Goal: Check status: Check status

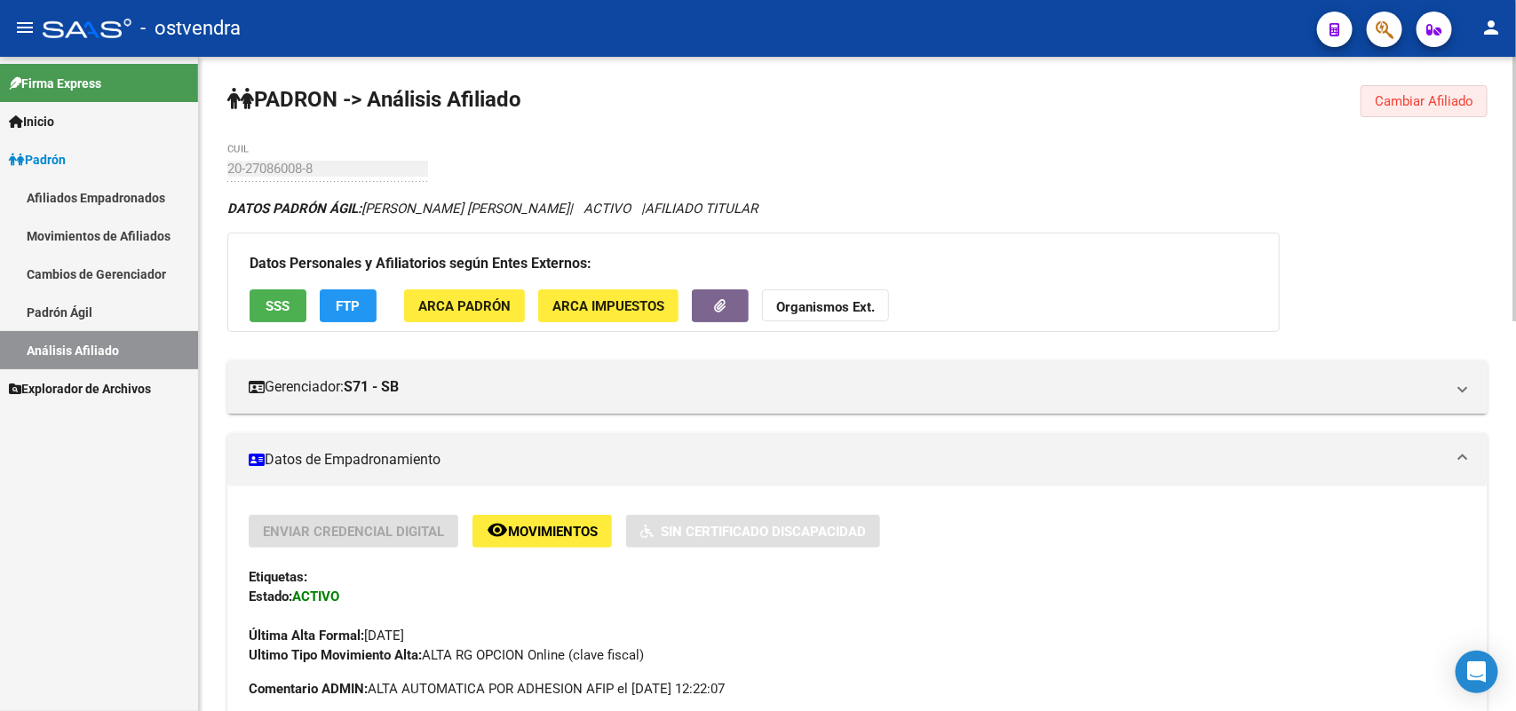
click at [1421, 100] on span "Cambiar Afiliado" at bounding box center [1423, 101] width 99 height 16
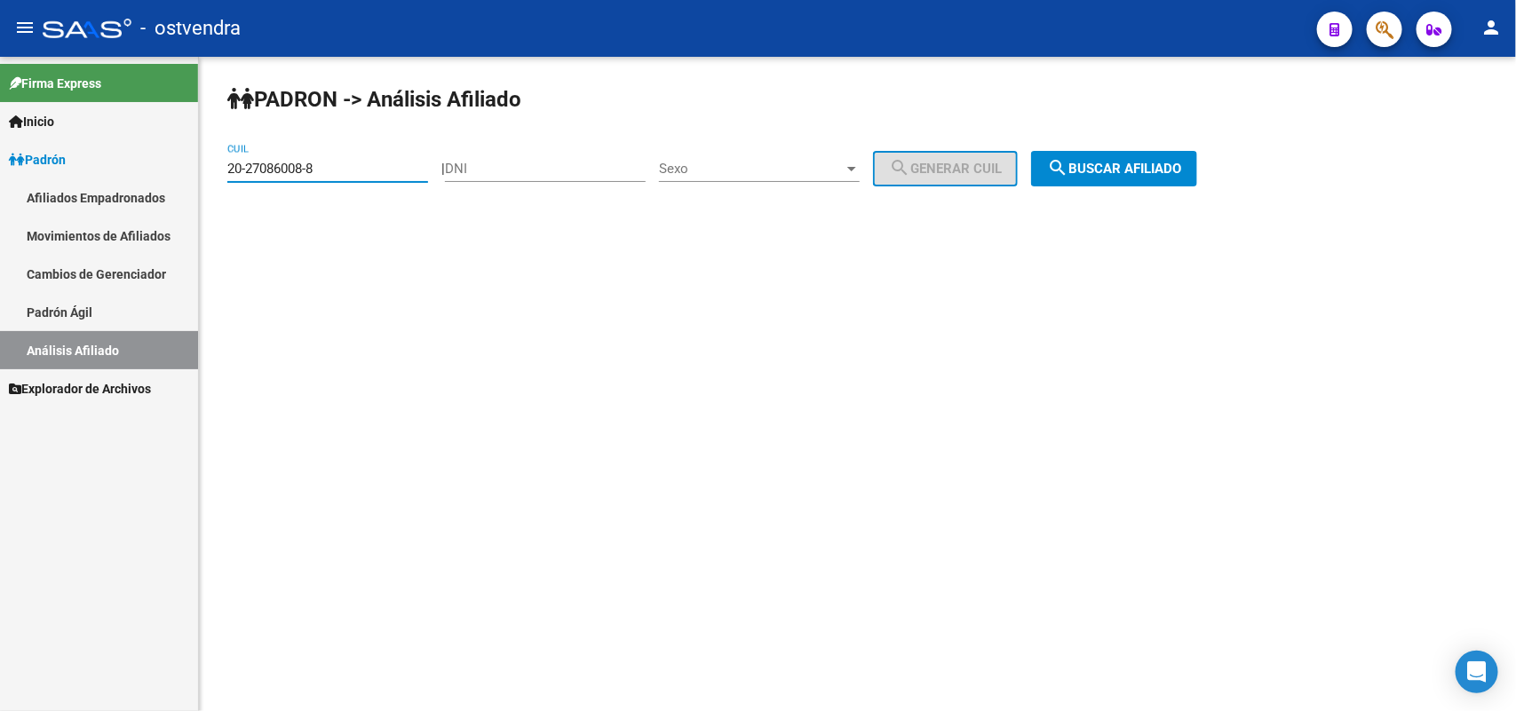
drag, startPoint x: 356, startPoint y: 162, endPoint x: 19, endPoint y: 224, distance: 342.9
click at [1, 226] on mat-sidenav-container "Firma Express Inicio Instructivos Contacto OS Padrón Afiliados Empadronados Mov…" at bounding box center [758, 384] width 1516 height 654
paste input "35072923-3"
click at [1112, 171] on span "search Buscar afiliado" at bounding box center [1114, 169] width 134 height 16
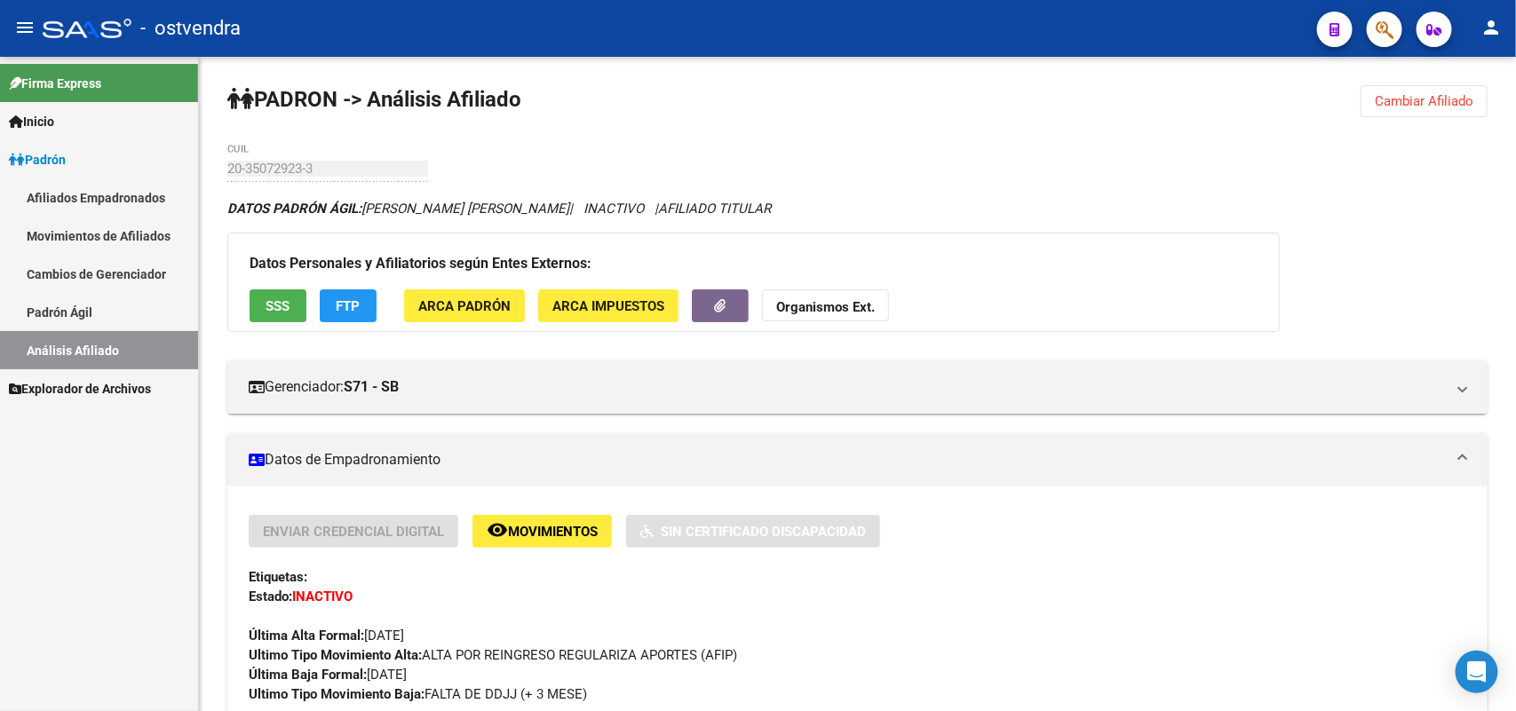
click at [1449, 112] on button "Cambiar Afiliado" at bounding box center [1423, 101] width 127 height 32
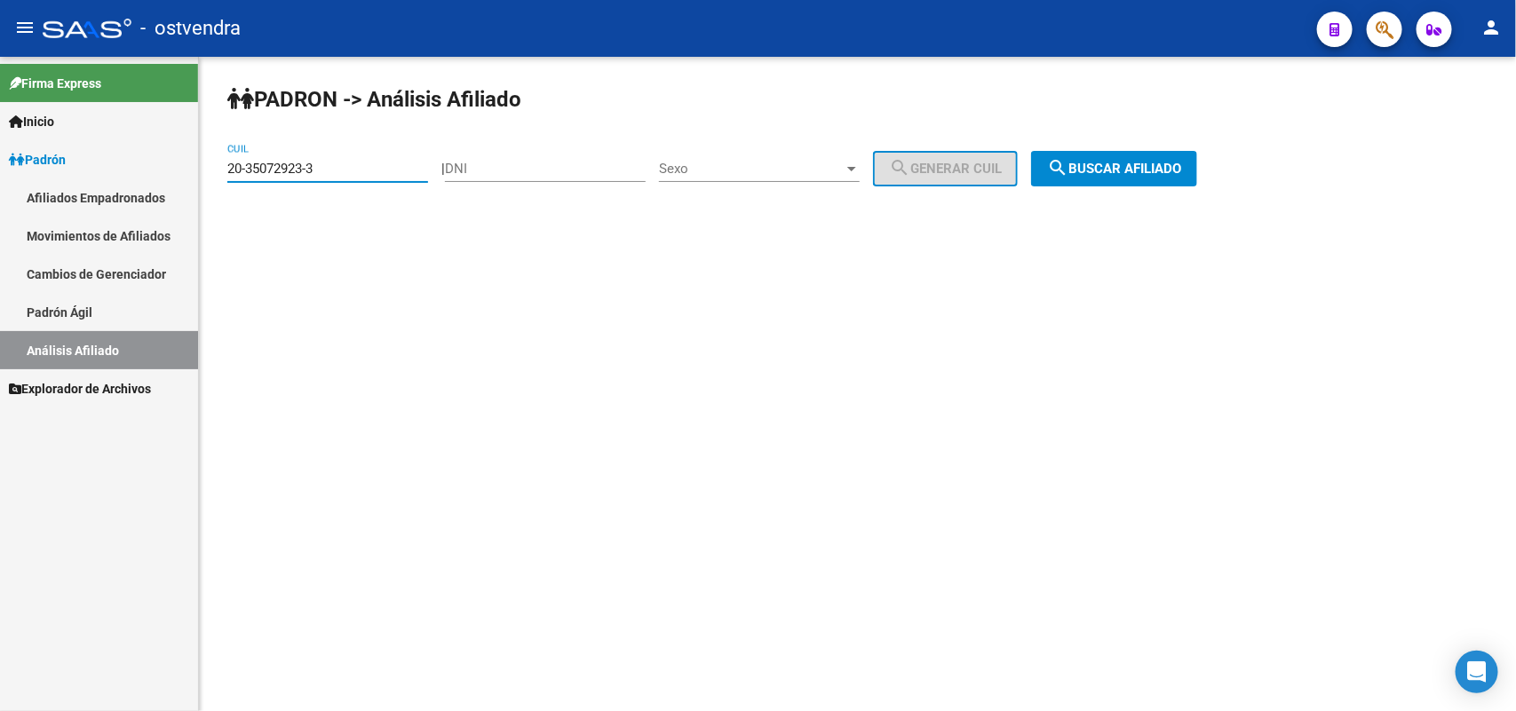
click at [364, 162] on input "20-35072923-3" at bounding box center [327, 169] width 201 height 16
drag, startPoint x: 356, startPoint y: 167, endPoint x: 0, endPoint y: 167, distance: 356.0
click at [0, 167] on mat-sidenav-container "Firma Express Inicio Instructivos Contacto OS Padrón Afiliados Empadronados Mov…" at bounding box center [758, 384] width 1516 height 654
paste input "26788749-8"
click at [1120, 170] on span "search Buscar afiliado" at bounding box center [1114, 169] width 134 height 16
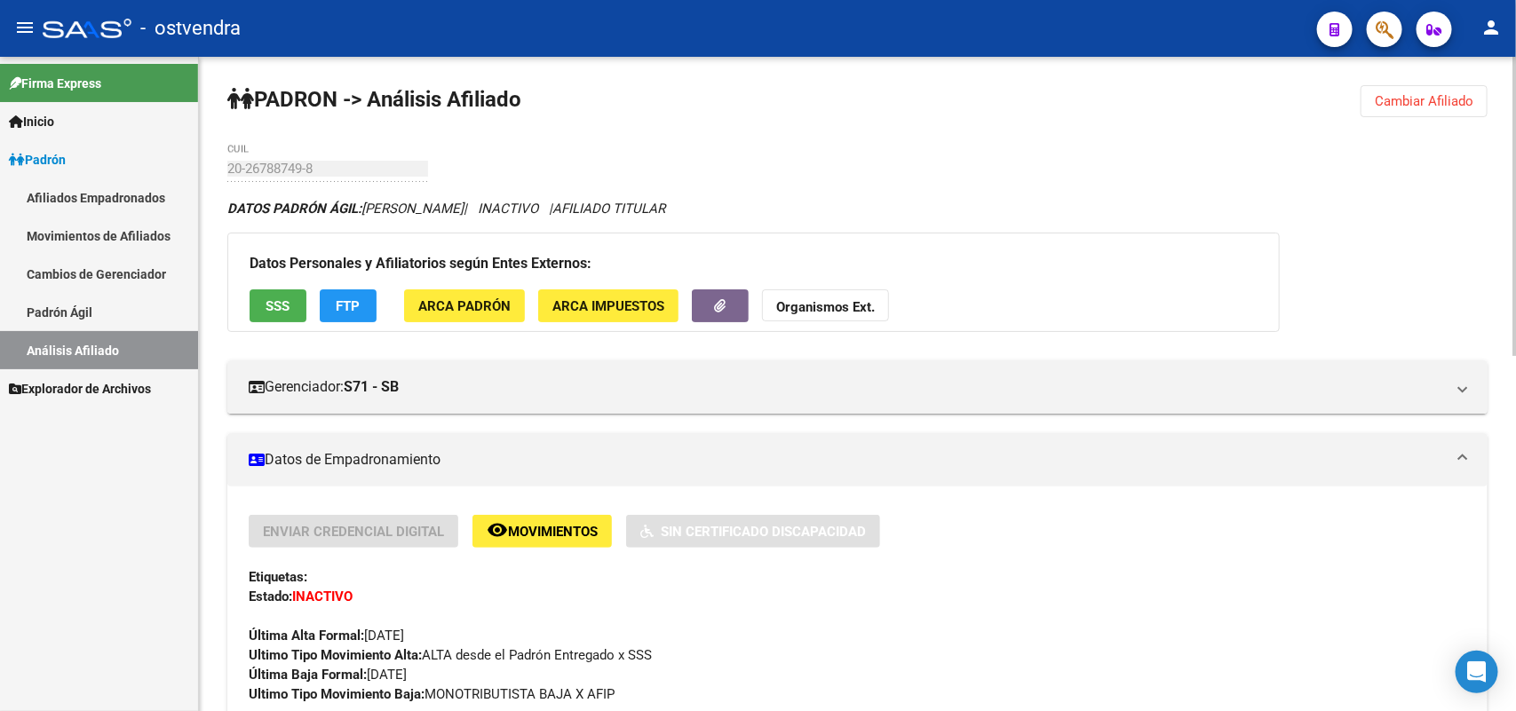
click at [1449, 104] on span "Cambiar Afiliado" at bounding box center [1423, 101] width 99 height 16
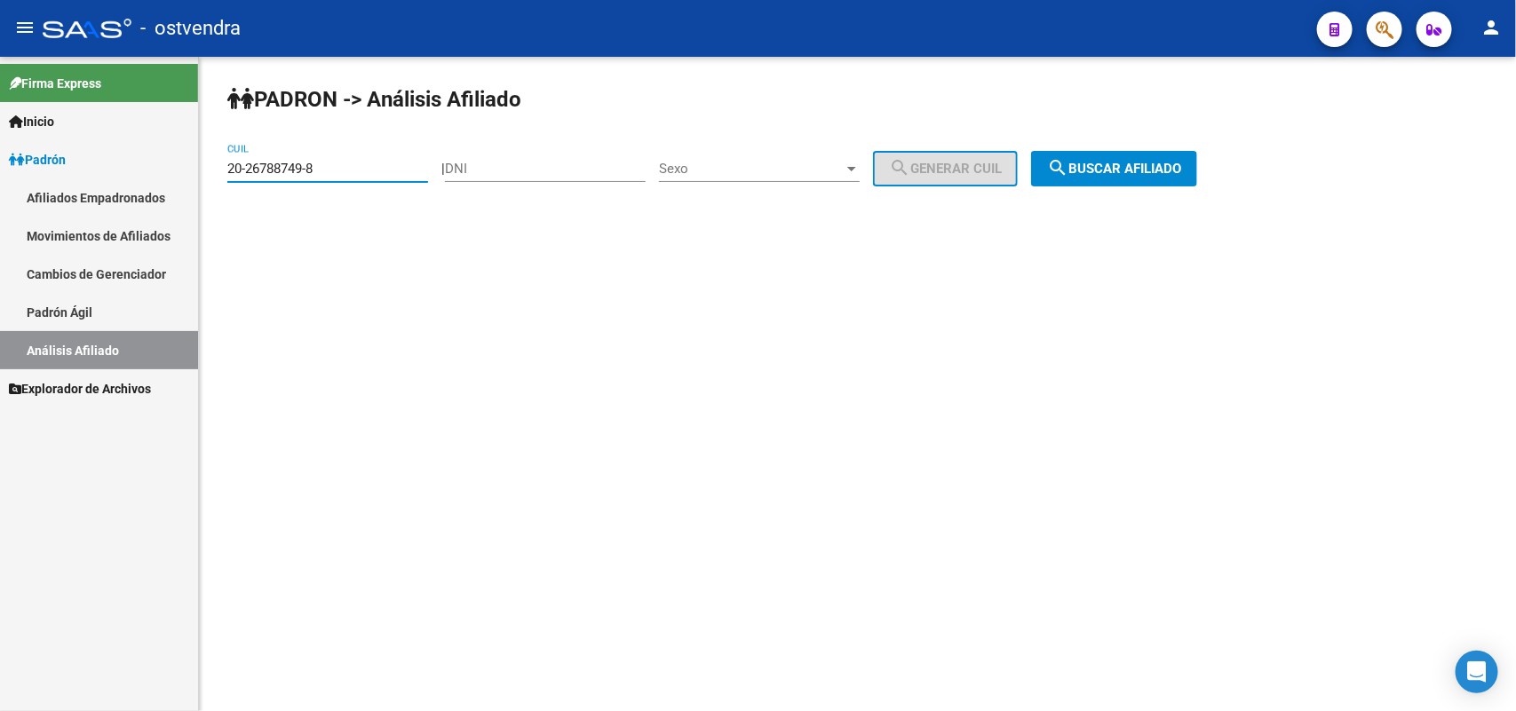
drag, startPoint x: 352, startPoint y: 173, endPoint x: 20, endPoint y: 160, distance: 332.3
click at [20, 160] on mat-sidenav-container "Firma Express Inicio Instructivos Contacto OS Padrón Afiliados Empadronados Mov…" at bounding box center [758, 384] width 1516 height 654
paste input "40768294"
click at [1128, 173] on span "search Buscar afiliado" at bounding box center [1114, 169] width 134 height 16
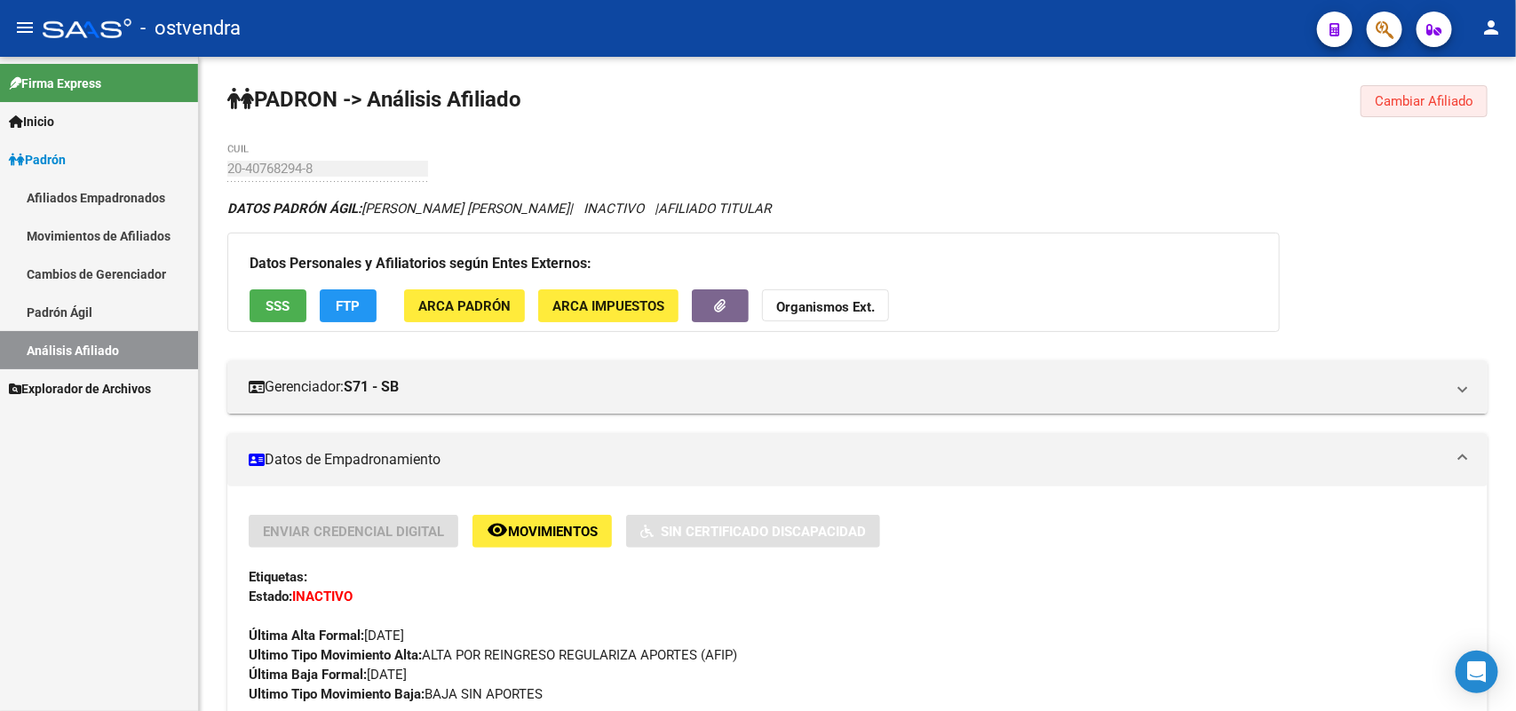
drag, startPoint x: 1439, startPoint y: 102, endPoint x: 836, endPoint y: 130, distance: 603.5
click at [1427, 107] on span "Cambiar Afiliado" at bounding box center [1423, 101] width 99 height 16
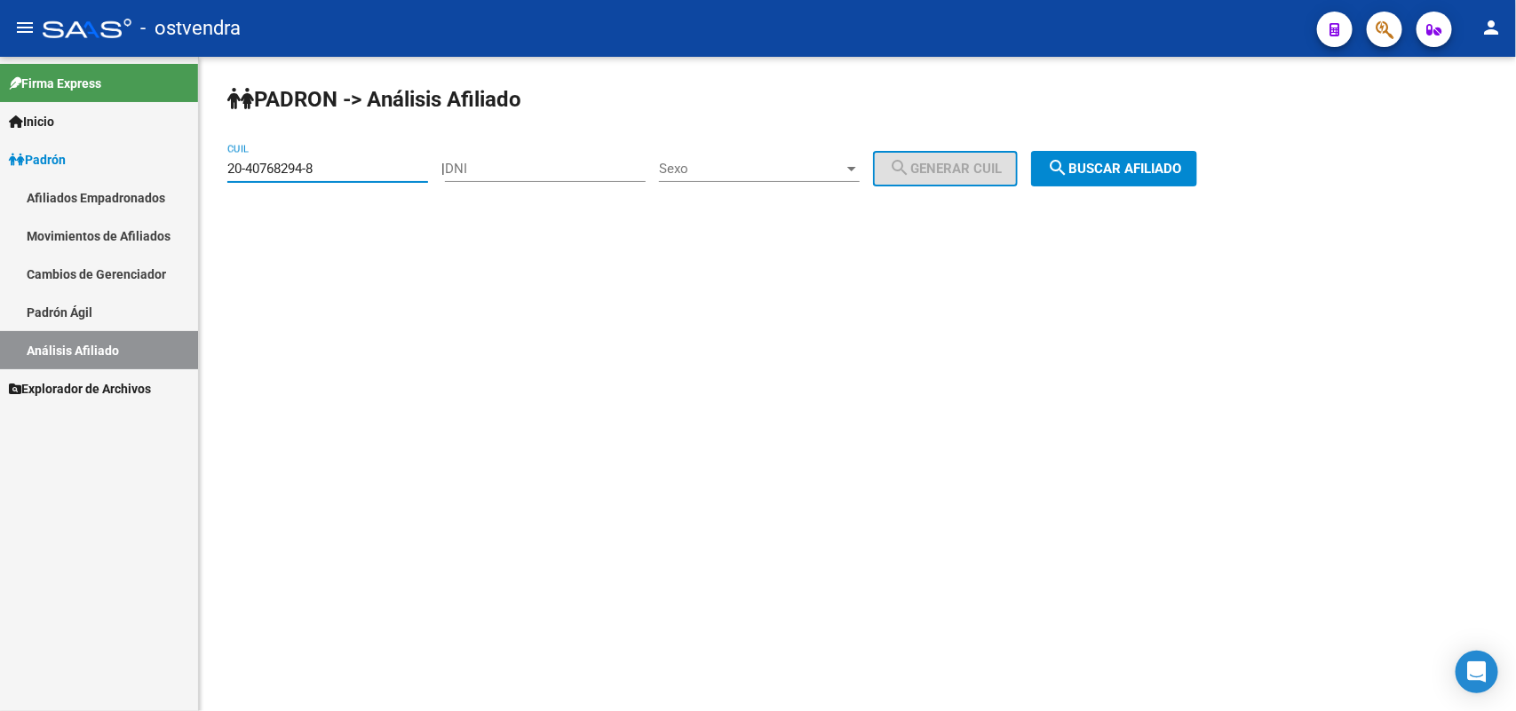
drag, startPoint x: 352, startPoint y: 160, endPoint x: 0, endPoint y: 160, distance: 352.5
click at [0, 160] on mat-sidenav-container "Firma Express Inicio Instructivos Contacto OS Padrón Afiliados Empadronados Mov…" at bounding box center [758, 384] width 1516 height 654
paste input "4046465-4"
click at [1068, 157] on mat-icon "search" at bounding box center [1057, 167] width 21 height 21
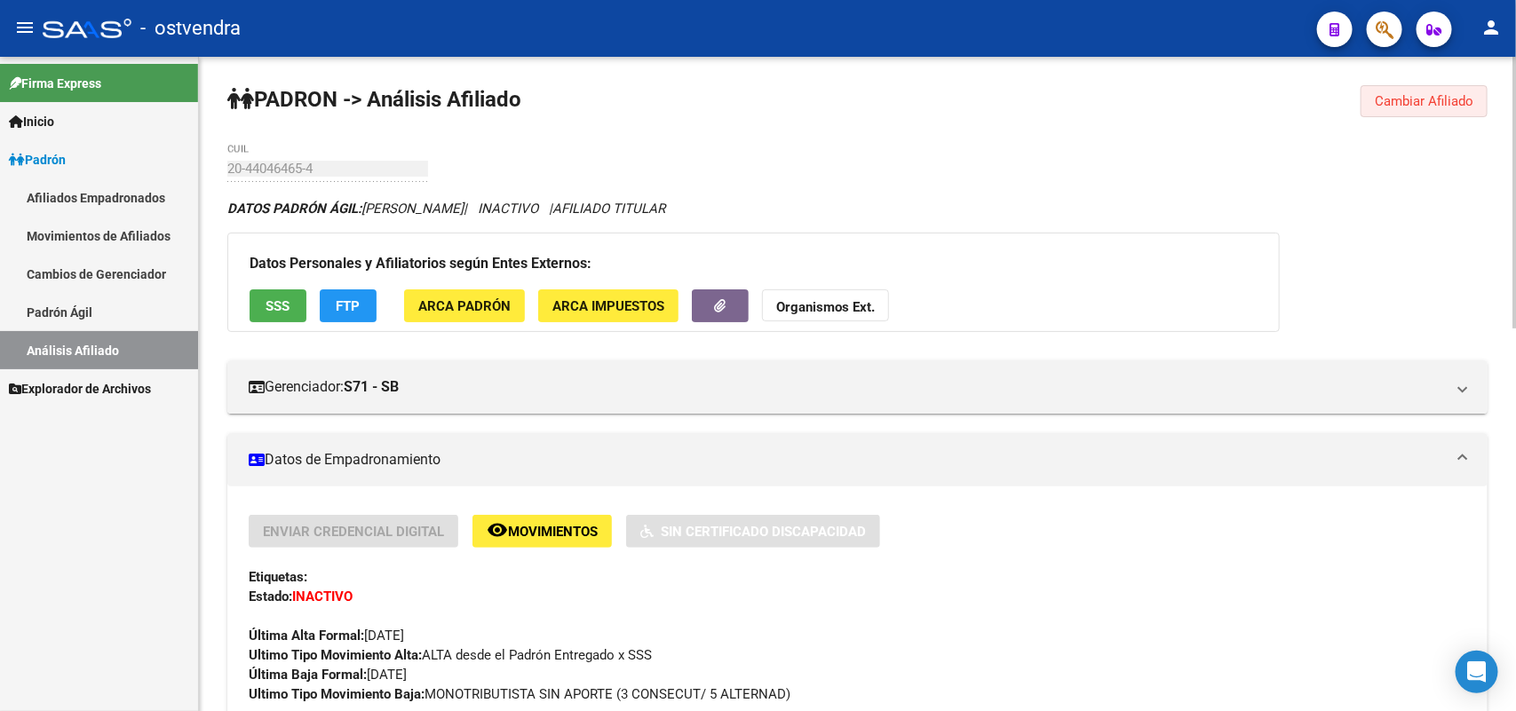
click at [1399, 94] on span "Cambiar Afiliado" at bounding box center [1423, 101] width 99 height 16
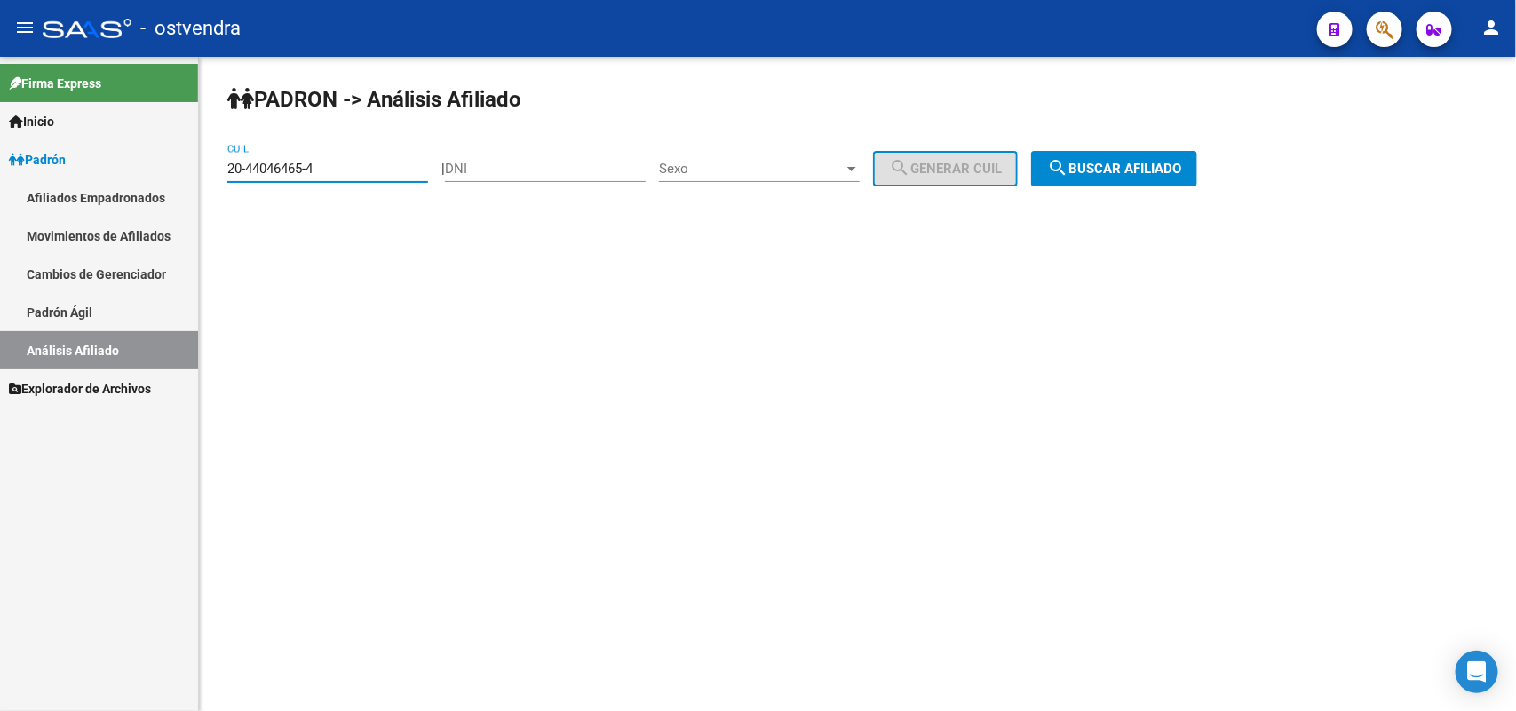
drag, startPoint x: 352, startPoint y: 162, endPoint x: 0, endPoint y: 176, distance: 351.8
click at [0, 176] on mat-sidenav-container "Firma Express Inicio Instructivos Contacto OS Padrón Afiliados Empadronados Mov…" at bounding box center [758, 384] width 1516 height 654
paste input "4-30388579-6"
click at [1112, 170] on span "search Buscar afiliado" at bounding box center [1114, 169] width 134 height 16
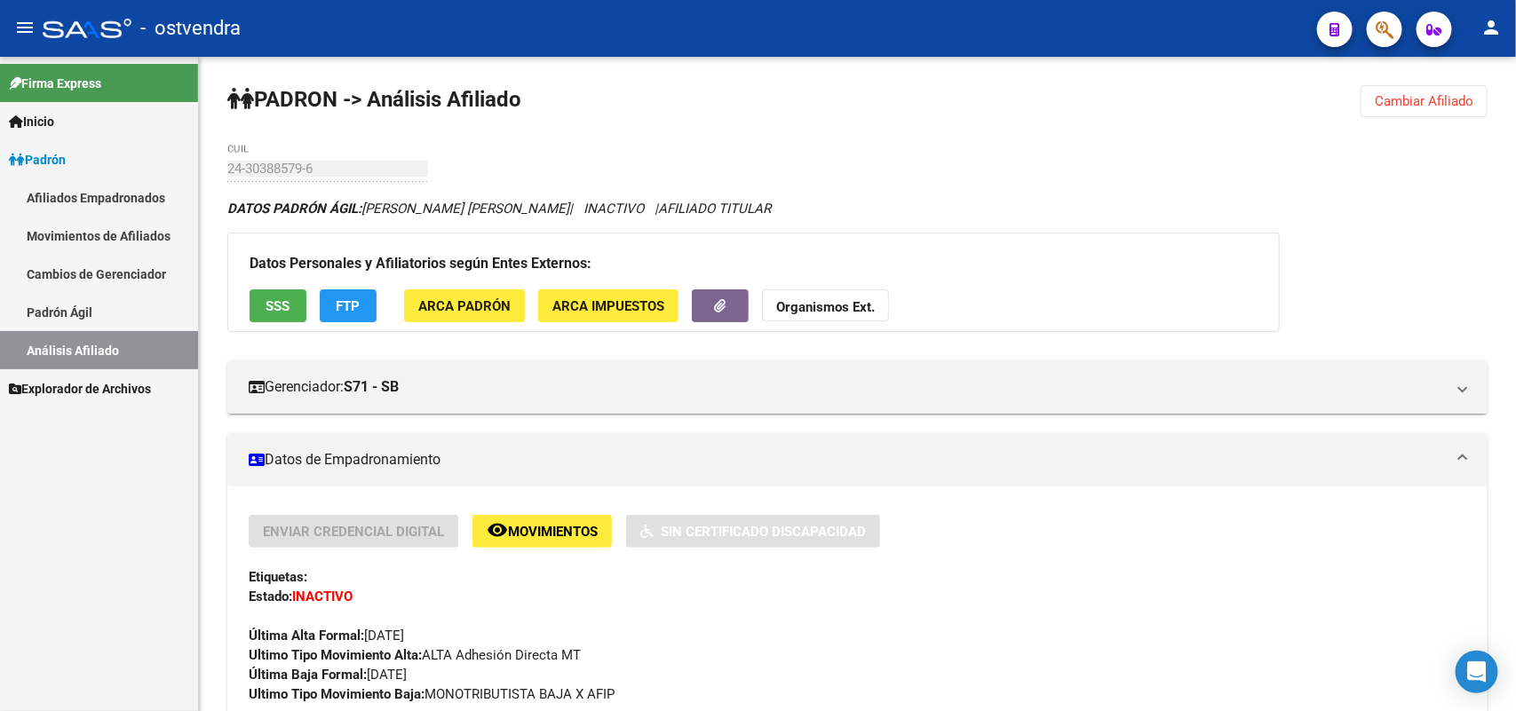
click at [1413, 85] on button "Cambiar Afiliado" at bounding box center [1423, 101] width 127 height 32
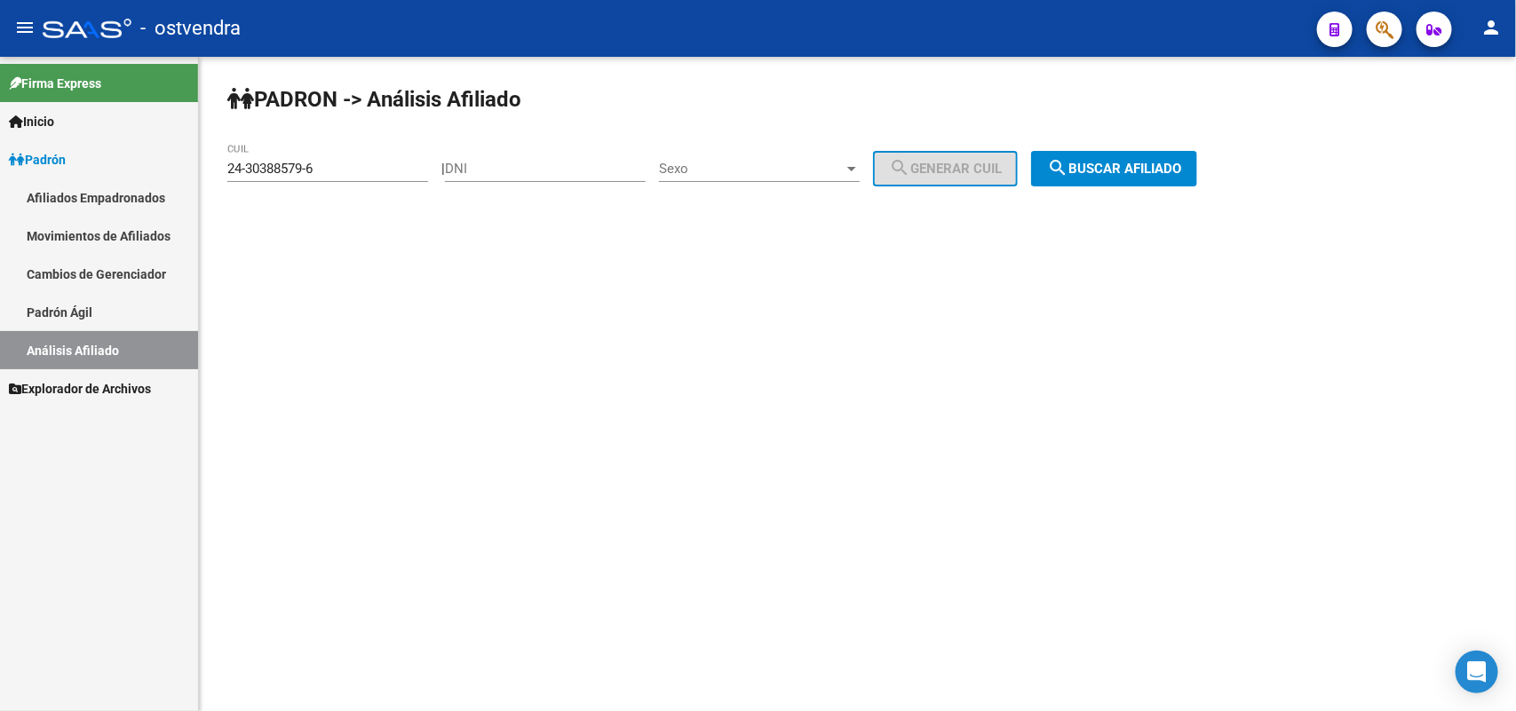
drag, startPoint x: 344, startPoint y: 157, endPoint x: 342, endPoint y: 169, distance: 11.7
click at [343, 162] on div "24-30388579-6 CUIL" at bounding box center [327, 163] width 201 height 38
drag, startPoint x: 340, startPoint y: 170, endPoint x: 0, endPoint y: 173, distance: 340.1
click at [0, 173] on mat-sidenav-container "Firma Express Inicio Instructivos Contacto OS Padrón Afiliados Empadronados Mov…" at bounding box center [758, 384] width 1516 height 654
paste input "0-30515123-9"
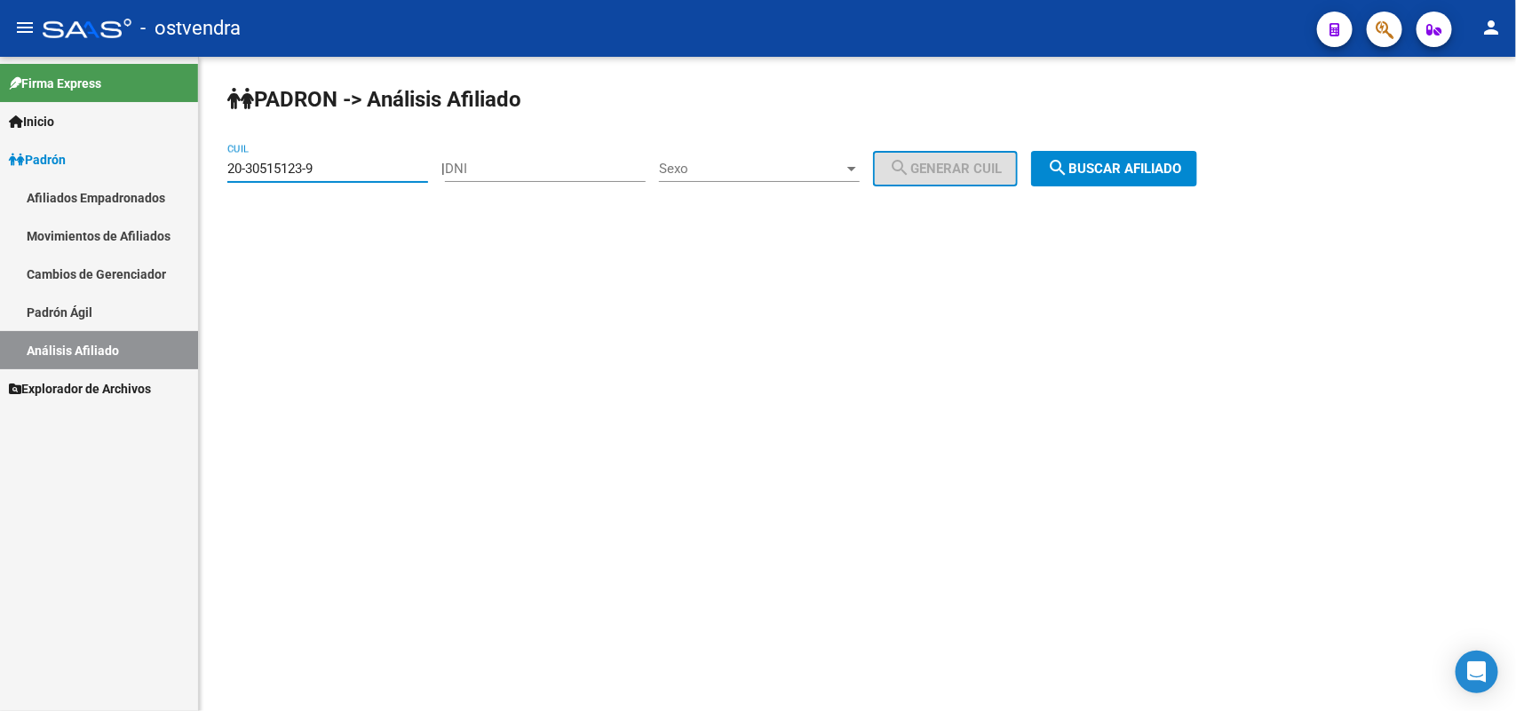
drag, startPoint x: 1124, startPoint y: 160, endPoint x: 1124, endPoint y: 174, distance: 14.2
click at [1124, 174] on span "search Buscar afiliado" at bounding box center [1114, 169] width 134 height 16
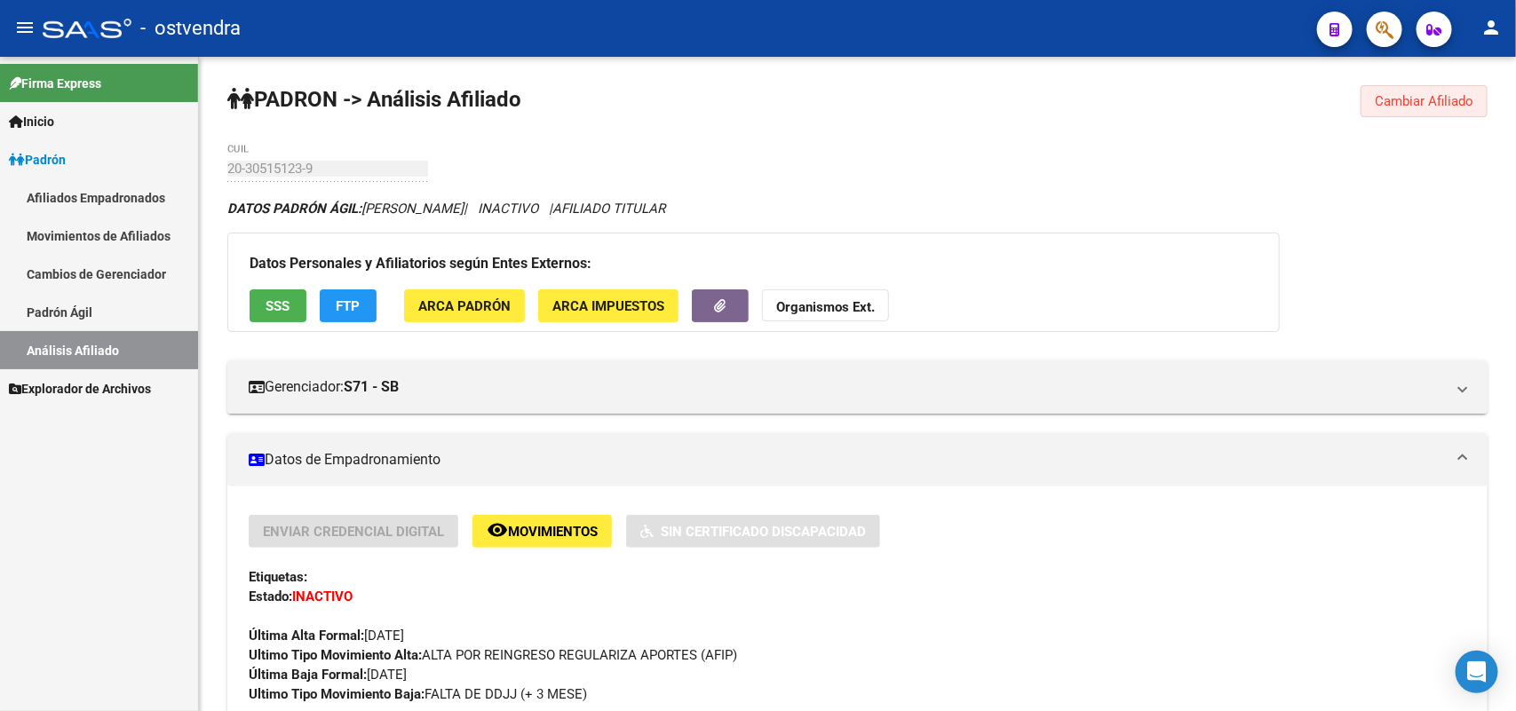
drag, startPoint x: 1395, startPoint y: 95, endPoint x: 983, endPoint y: 94, distance: 412.0
click at [1378, 98] on span "Cambiar Afiliado" at bounding box center [1423, 101] width 99 height 16
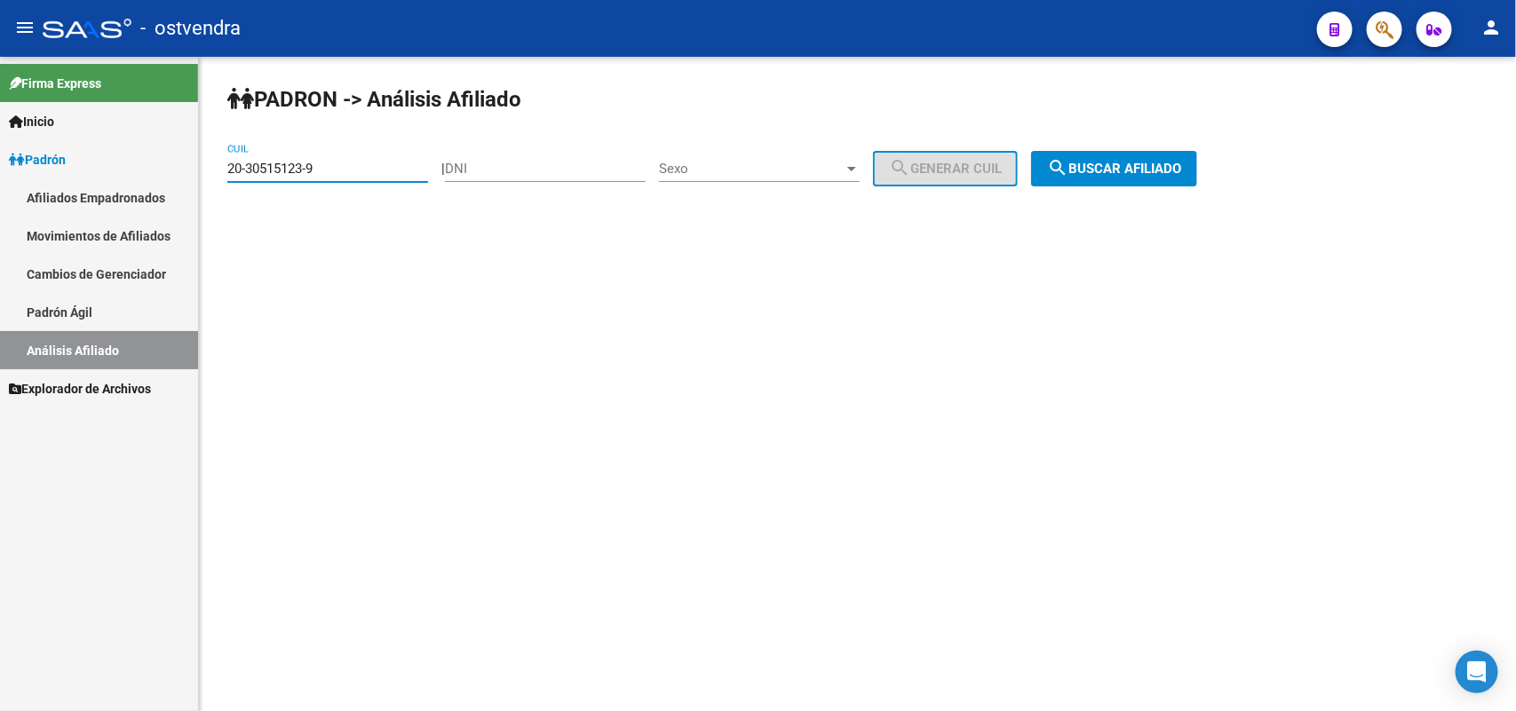
click at [0, 162] on mat-sidenav-container "Firma Express Inicio Instructivos Contacto OS Padrón Afiliados Empadronados Mov…" at bounding box center [758, 384] width 1516 height 654
paste input "7-34417807-6"
click at [1111, 161] on span "search Buscar afiliado" at bounding box center [1114, 169] width 134 height 16
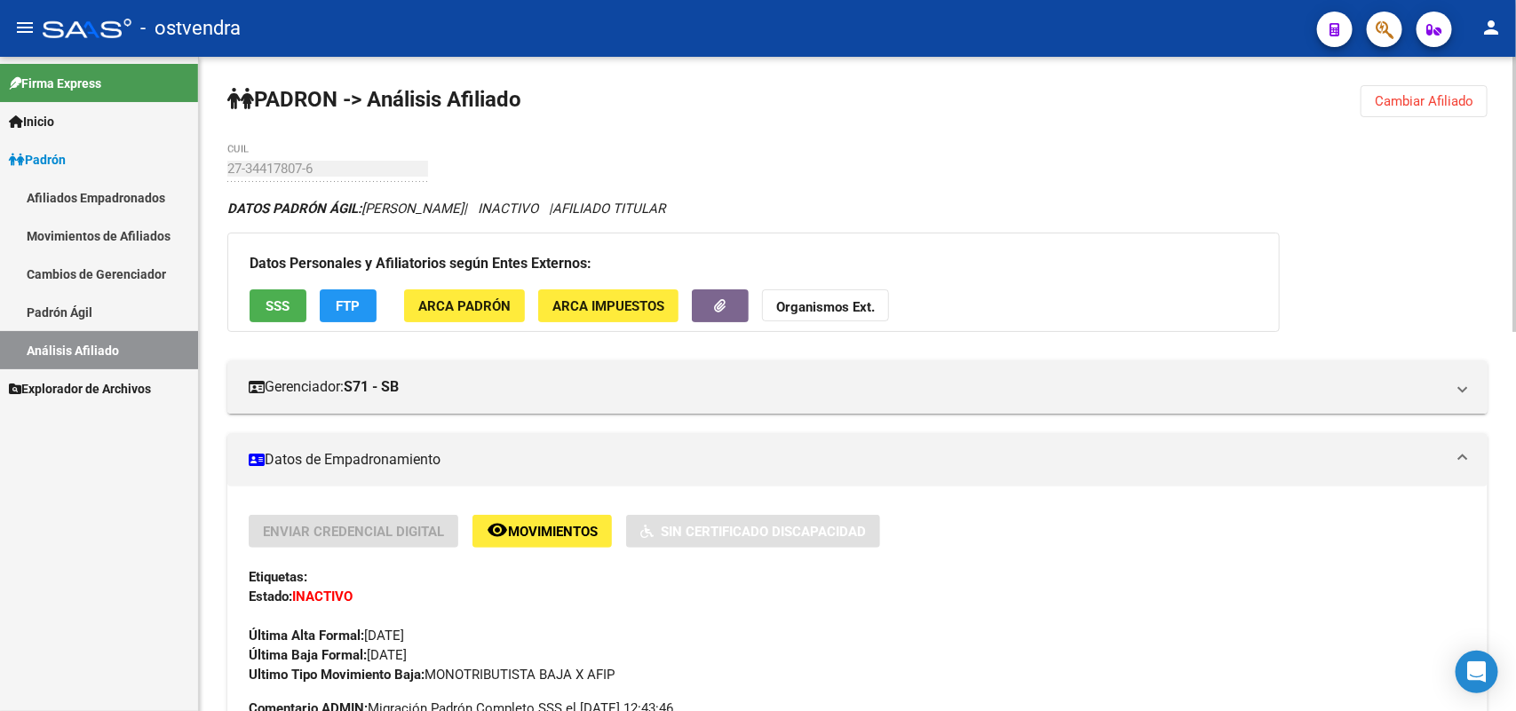
drag, startPoint x: 1413, startPoint y: 99, endPoint x: 1288, endPoint y: 126, distance: 127.3
click at [1396, 109] on button "Cambiar Afiliado" at bounding box center [1423, 101] width 127 height 32
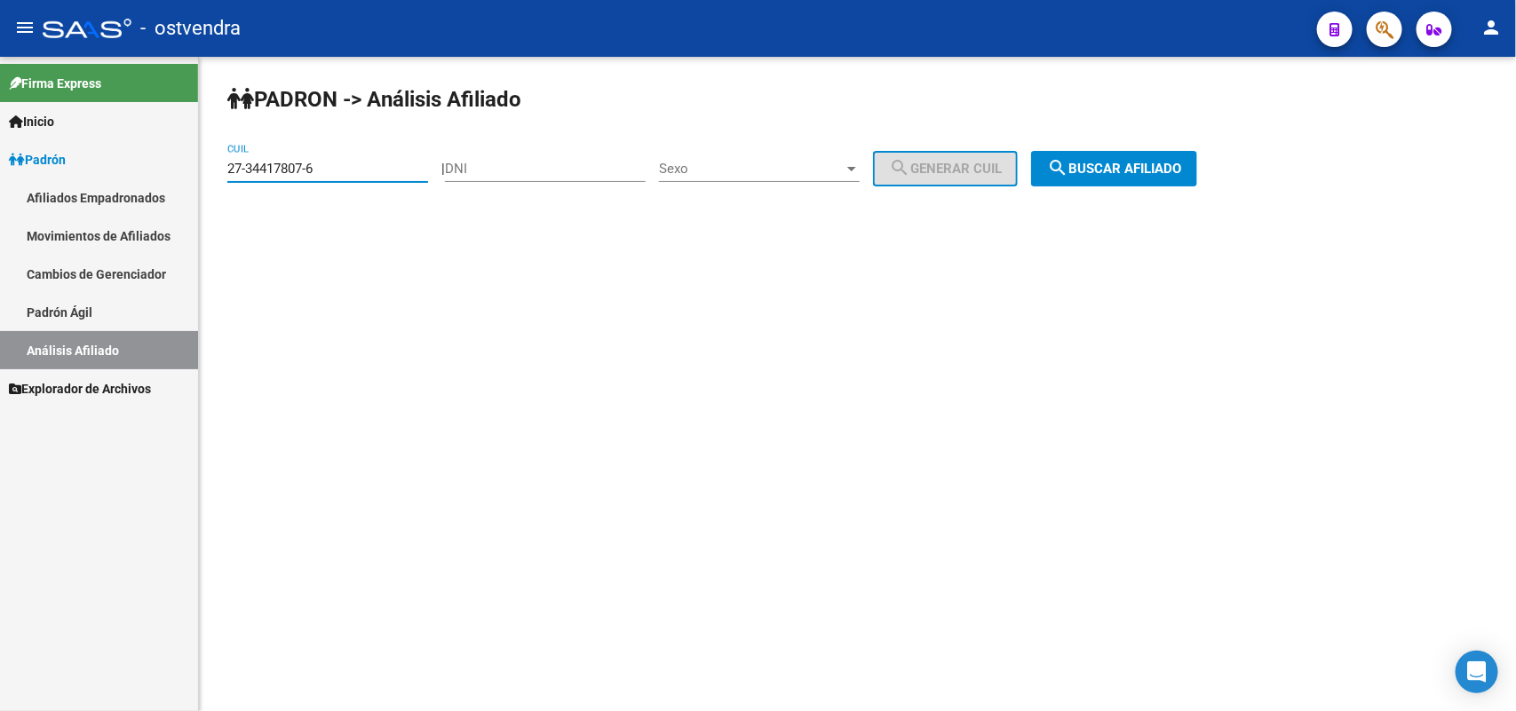
drag, startPoint x: 379, startPoint y: 162, endPoint x: 0, endPoint y: 164, distance: 379.1
click at [0, 164] on mat-sidenav-container "Firma Express Inicio Instructivos Contacto OS Padrón Afiliados Empadronados Mov…" at bounding box center [758, 384] width 1516 height 654
paste input "5754171-4"
click at [1124, 170] on span "search Buscar afiliado" at bounding box center [1114, 169] width 134 height 16
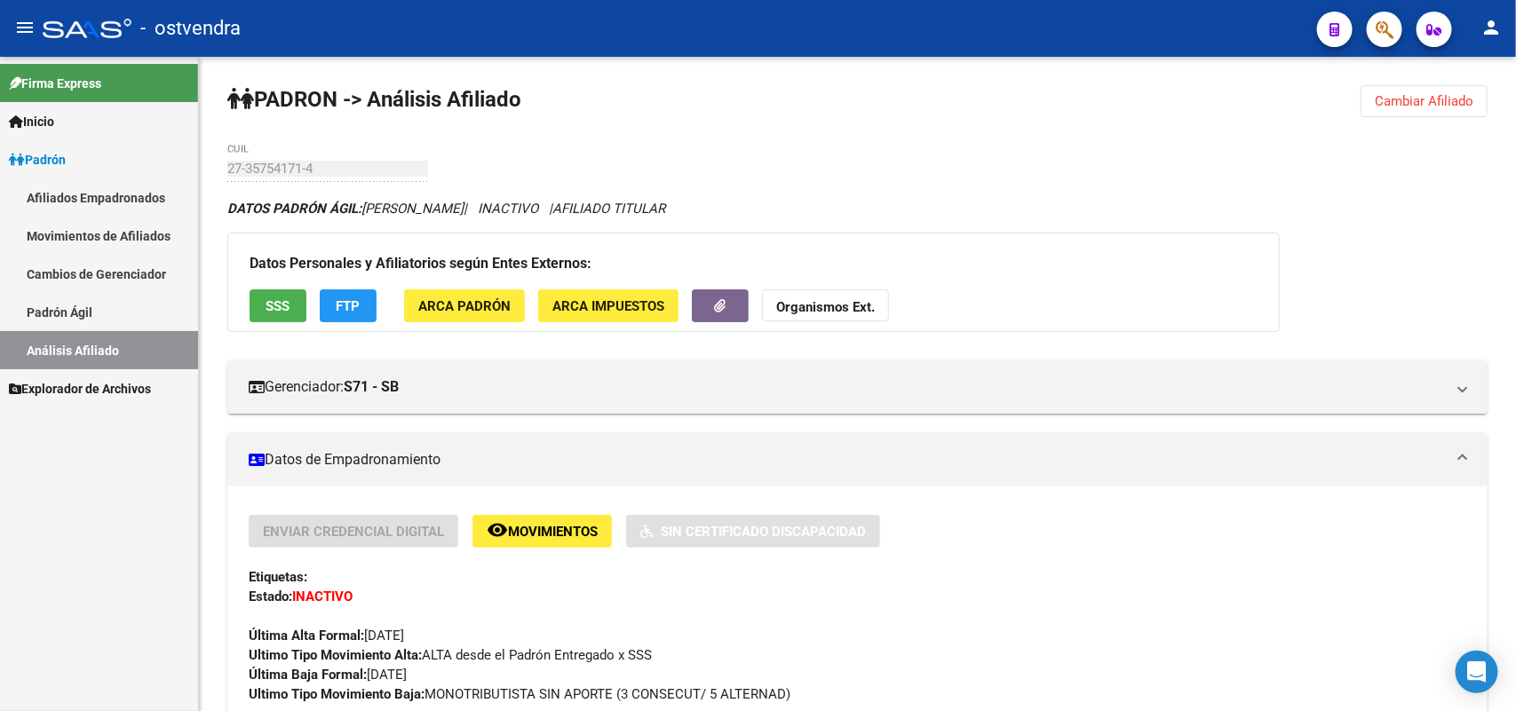
click at [1401, 104] on span "Cambiar Afiliado" at bounding box center [1423, 101] width 99 height 16
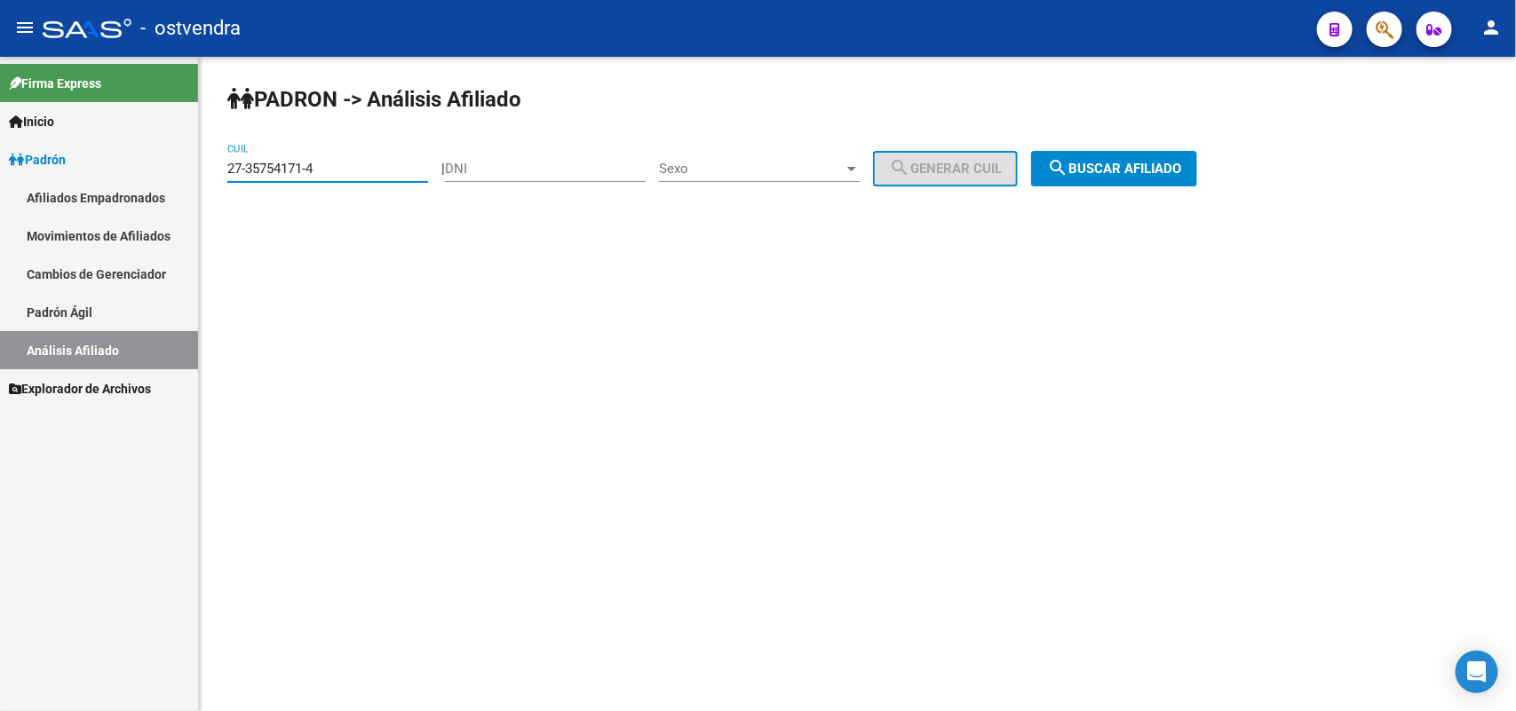
click at [6, 130] on mat-sidenav-container "Firma Express Inicio Instructivos Contacto OS Padrón Afiliados Empadronados Mov…" at bounding box center [758, 384] width 1516 height 654
paste input "0-39978554-6"
click at [1175, 180] on button "search Buscar afiliado" at bounding box center [1114, 169] width 166 height 36
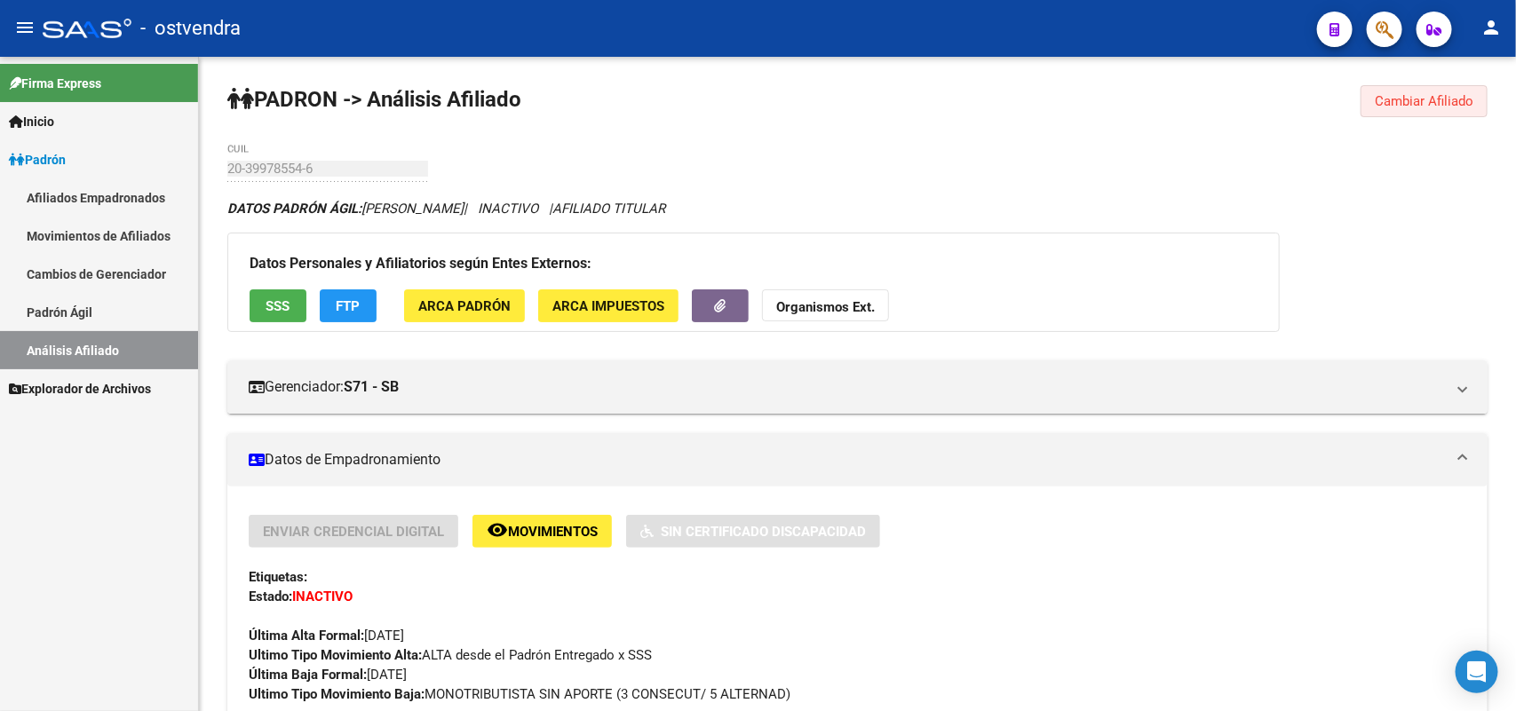
click at [1432, 105] on span "Cambiar Afiliado" at bounding box center [1423, 101] width 99 height 16
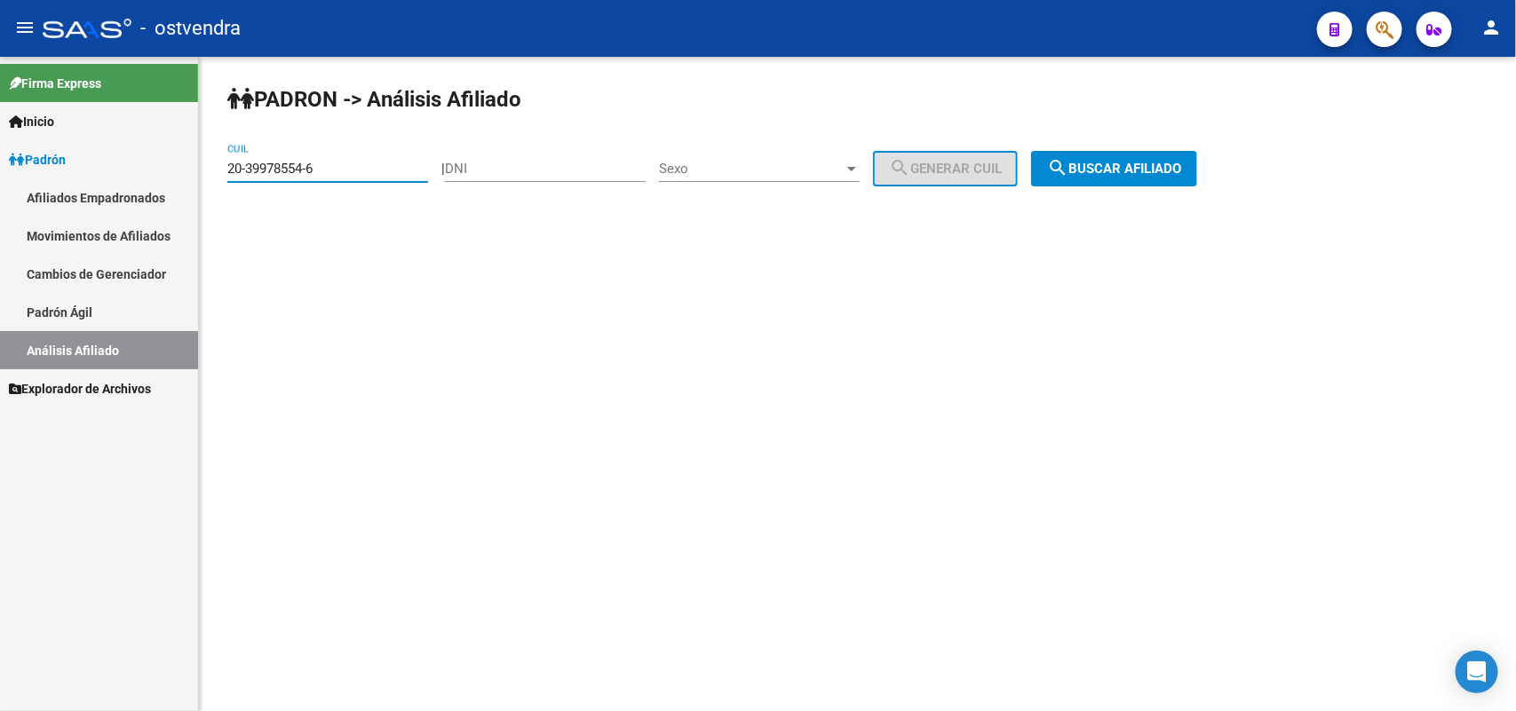
click at [367, 167] on input "20-39978554-6" at bounding box center [327, 169] width 201 height 16
drag, startPoint x: 367, startPoint y: 167, endPoint x: 0, endPoint y: 164, distance: 366.7
click at [0, 164] on mat-sidenav-container "Firma Express Inicio Instructivos Contacto OS Padrón Afiliados Empadronados Mov…" at bounding box center [758, 384] width 1516 height 654
paste input "4-30388579"
drag, startPoint x: 1213, startPoint y: 154, endPoint x: 1209, endPoint y: 165, distance: 12.1
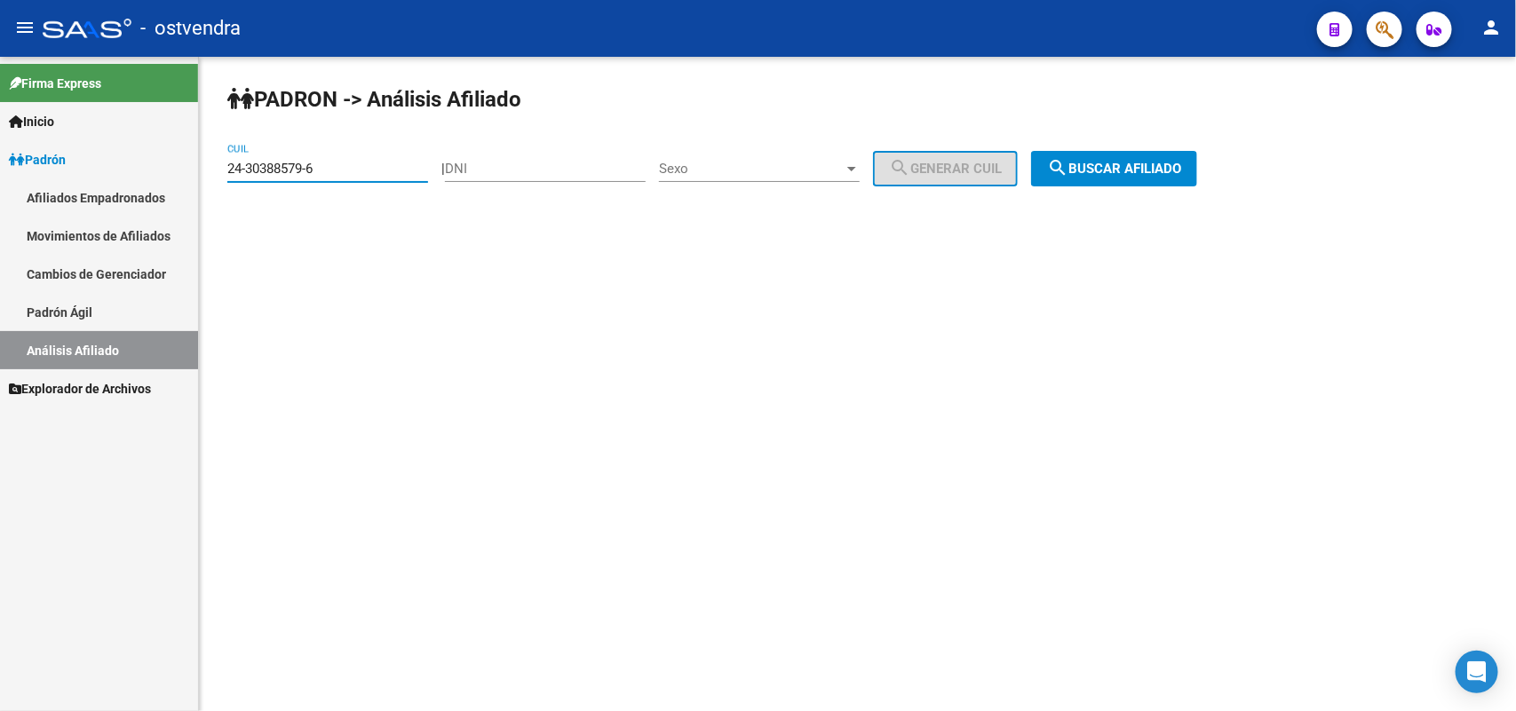
click at [1197, 161] on button "search Buscar afiliado" at bounding box center [1114, 169] width 166 height 36
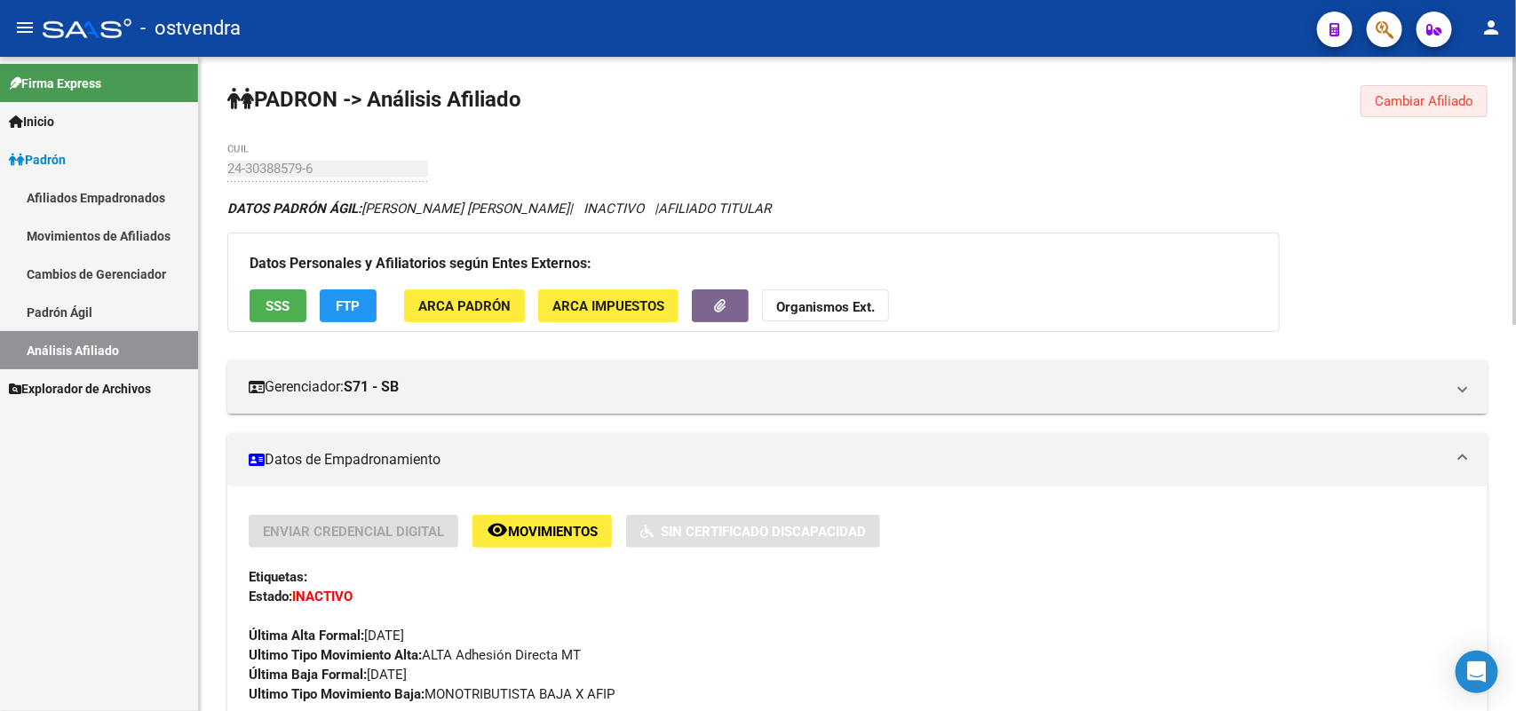
drag, startPoint x: 1431, startPoint y: 105, endPoint x: 1135, endPoint y: 148, distance: 299.7
click at [1390, 112] on button "Cambiar Afiliado" at bounding box center [1423, 101] width 127 height 32
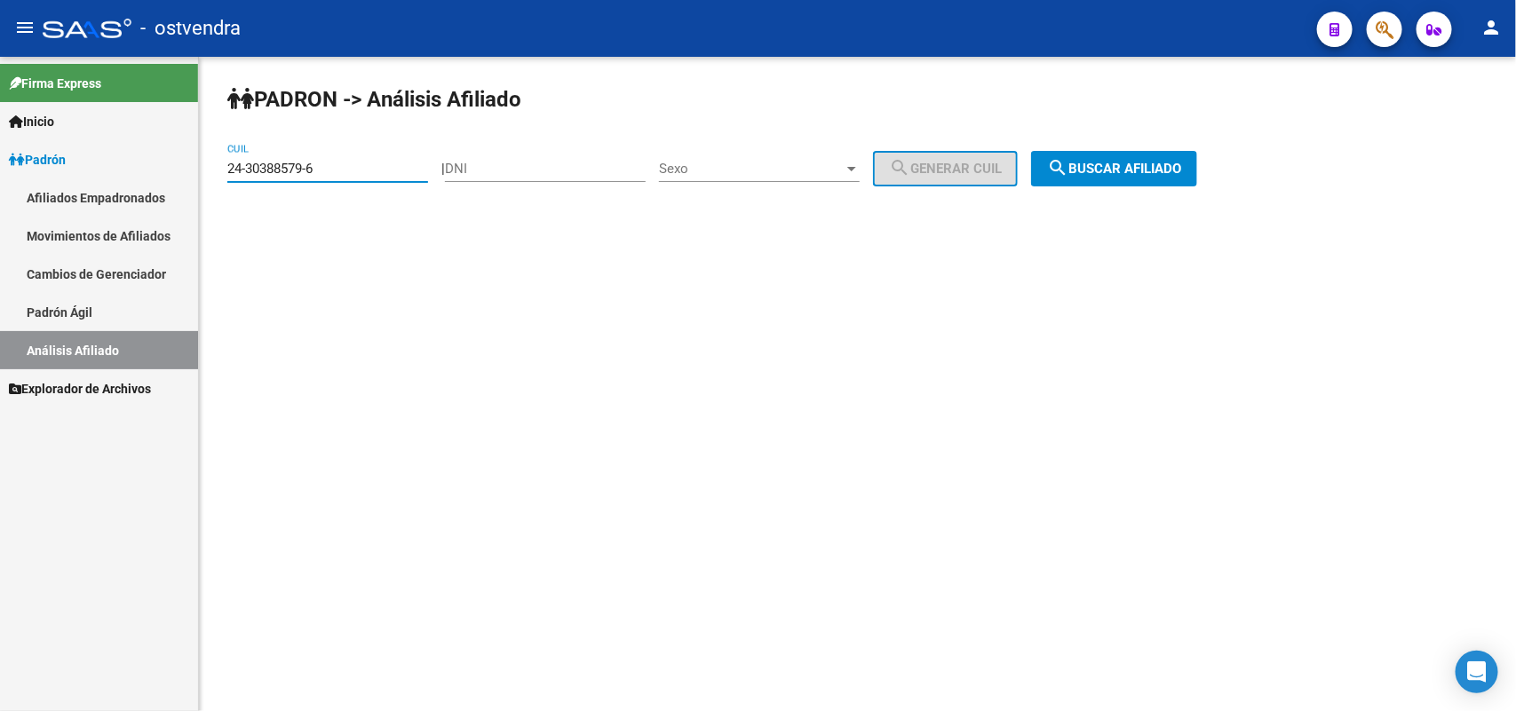
drag, startPoint x: 375, startPoint y: 170, endPoint x: 0, endPoint y: 192, distance: 375.3
click at [0, 192] on mat-sidenav-container "Firma Express Inicio Instructivos Contacto OS Padrón Afiliados Empadronados Mov…" at bounding box center [758, 384] width 1516 height 654
paste input "7-45749626-0"
click at [1178, 162] on span "search Buscar afiliado" at bounding box center [1114, 169] width 134 height 16
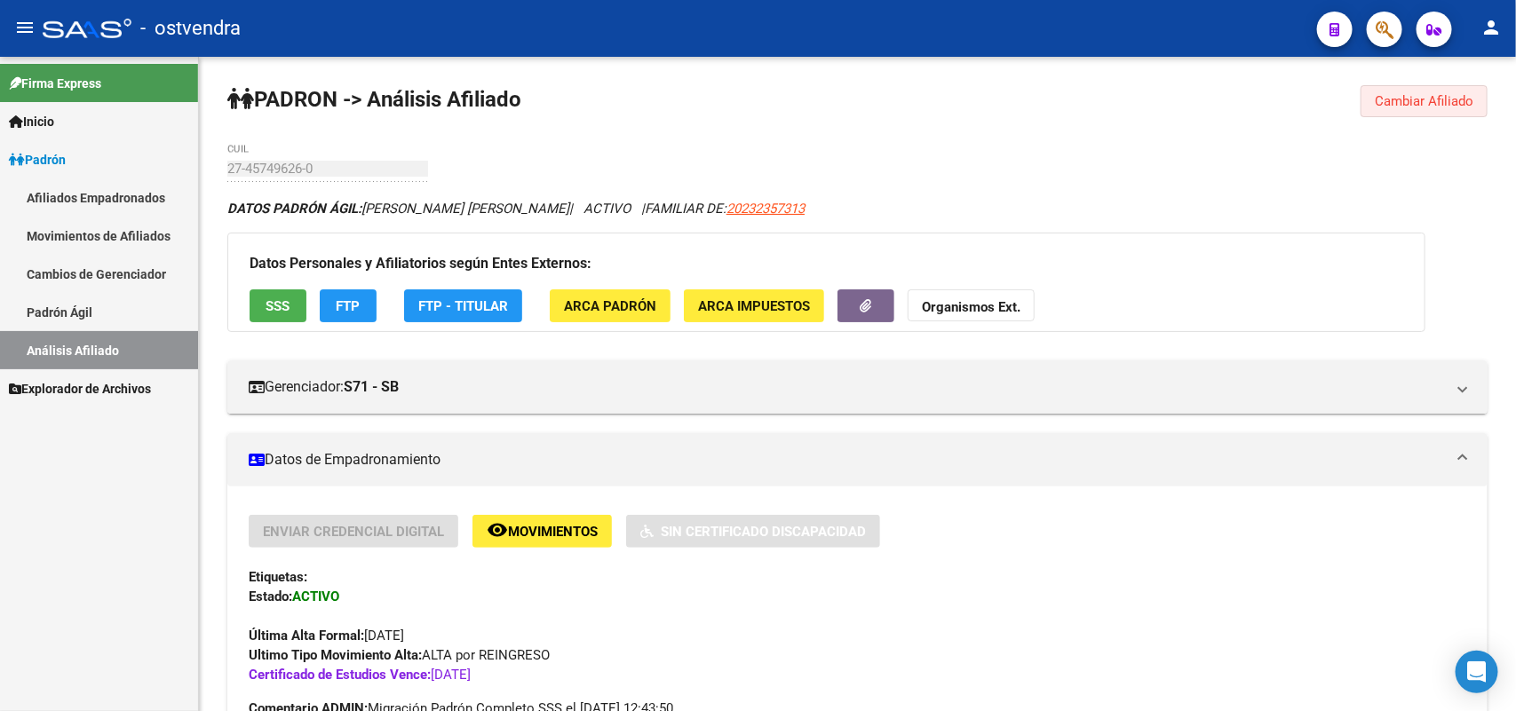
click at [1439, 99] on span "Cambiar Afiliado" at bounding box center [1423, 101] width 99 height 16
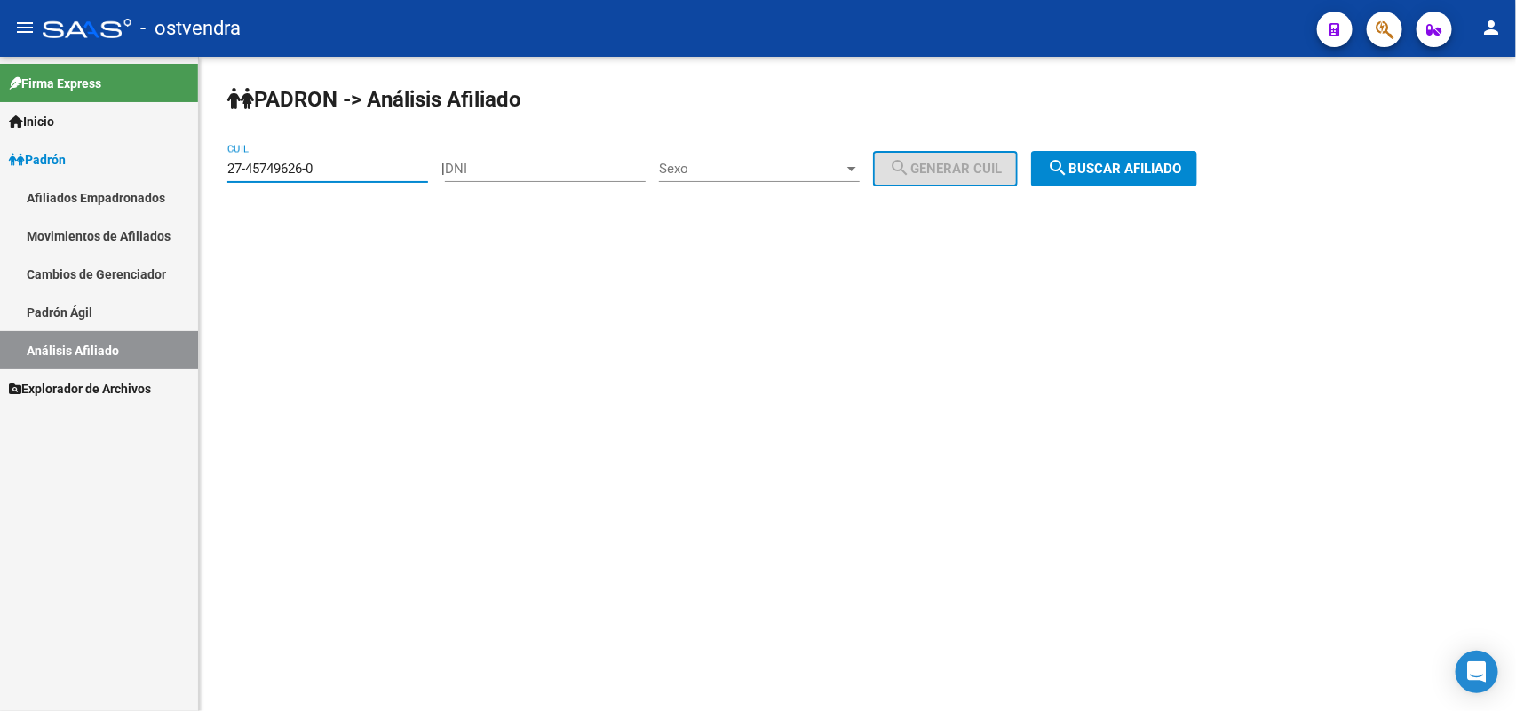
click at [335, 170] on input "27-45749626-0" at bounding box center [327, 169] width 201 height 16
drag, startPoint x: 335, startPoint y: 170, endPoint x: 5, endPoint y: 165, distance: 329.4
click at [0, 165] on mat-sidenav-container "Firma Express Inicio Instructivos Contacto OS Padrón Afiliados Empadronados Mov…" at bounding box center [758, 384] width 1516 height 654
paste input "95975408-5"
drag, startPoint x: 1115, startPoint y: 162, endPoint x: 1112, endPoint y: 178, distance: 16.2
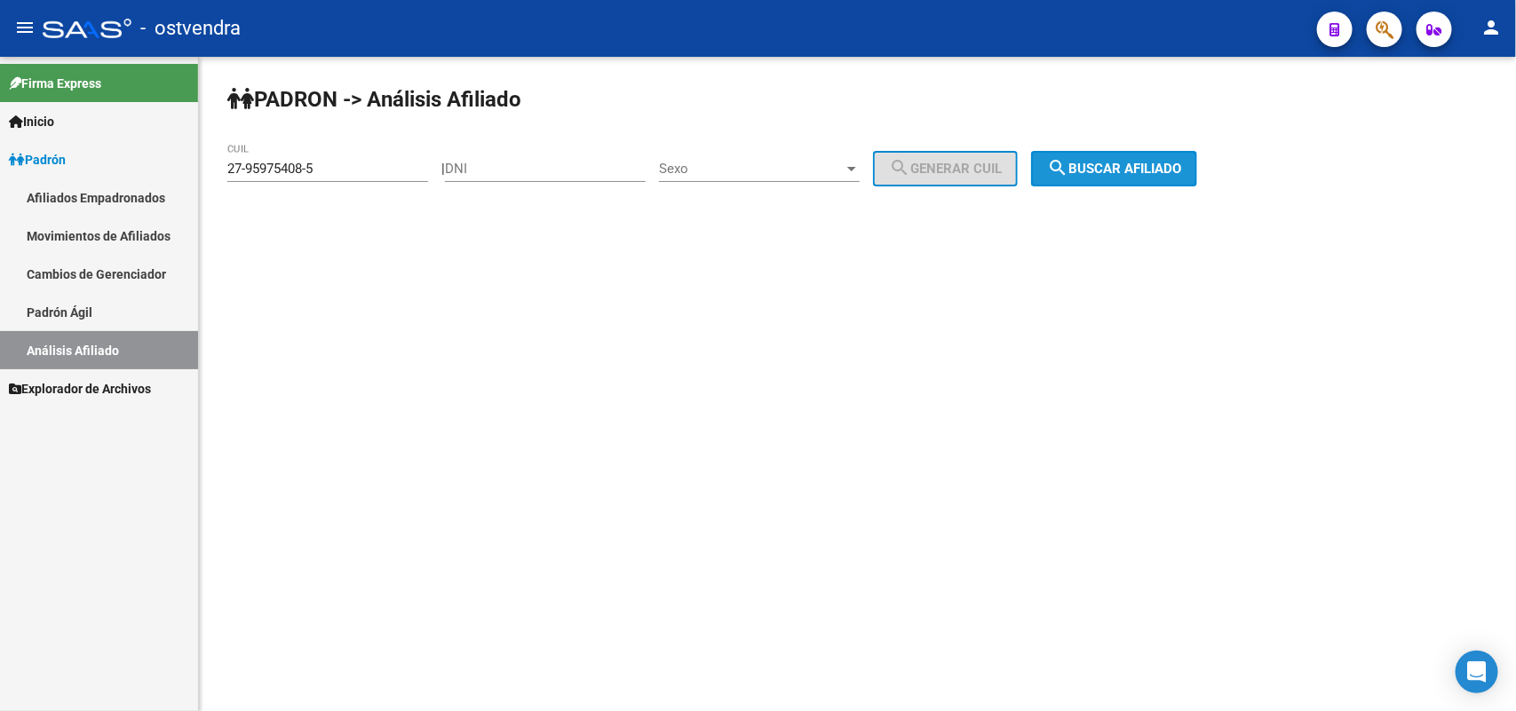
click at [1115, 166] on span "search Buscar afiliado" at bounding box center [1114, 169] width 134 height 16
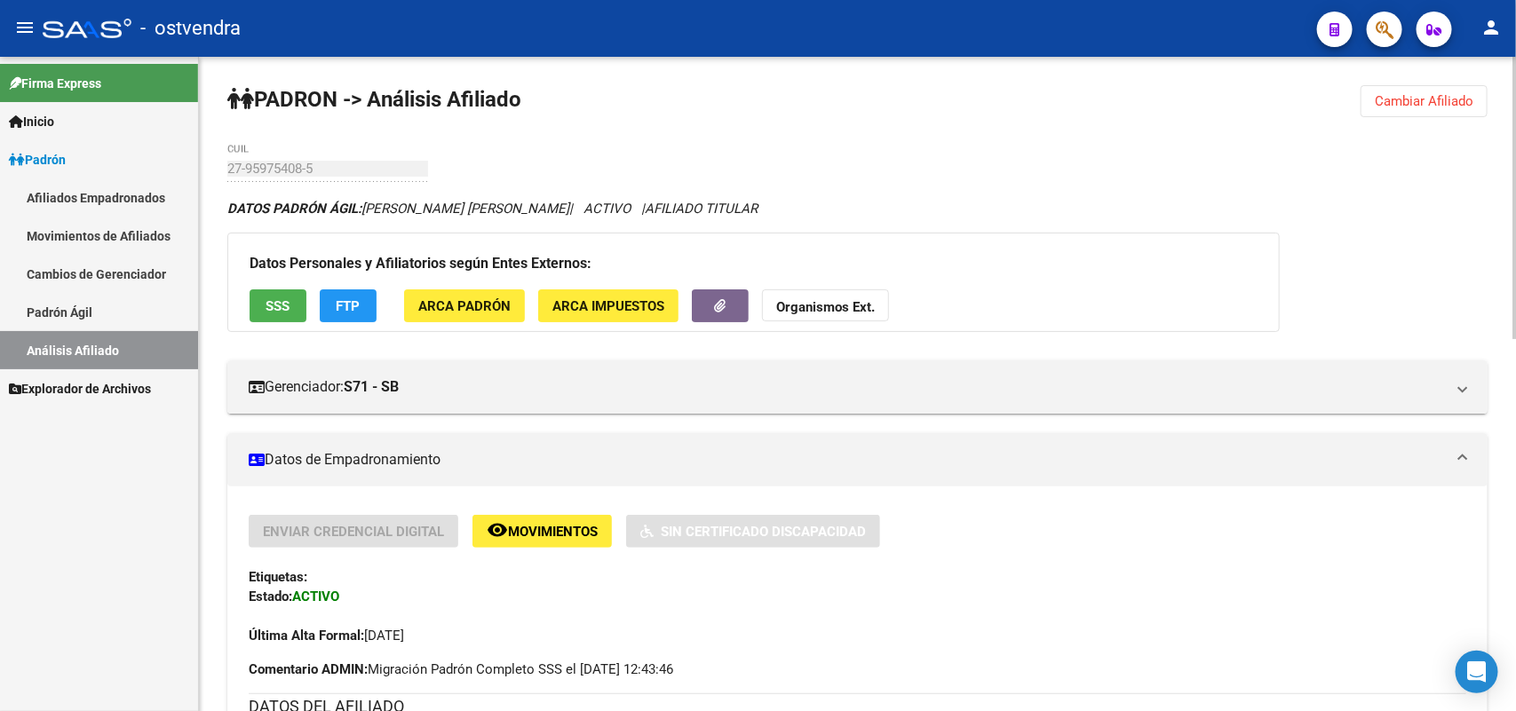
click at [569, 439] on mat-expansion-panel-header "Datos de Empadronamiento" at bounding box center [857, 459] width 1260 height 53
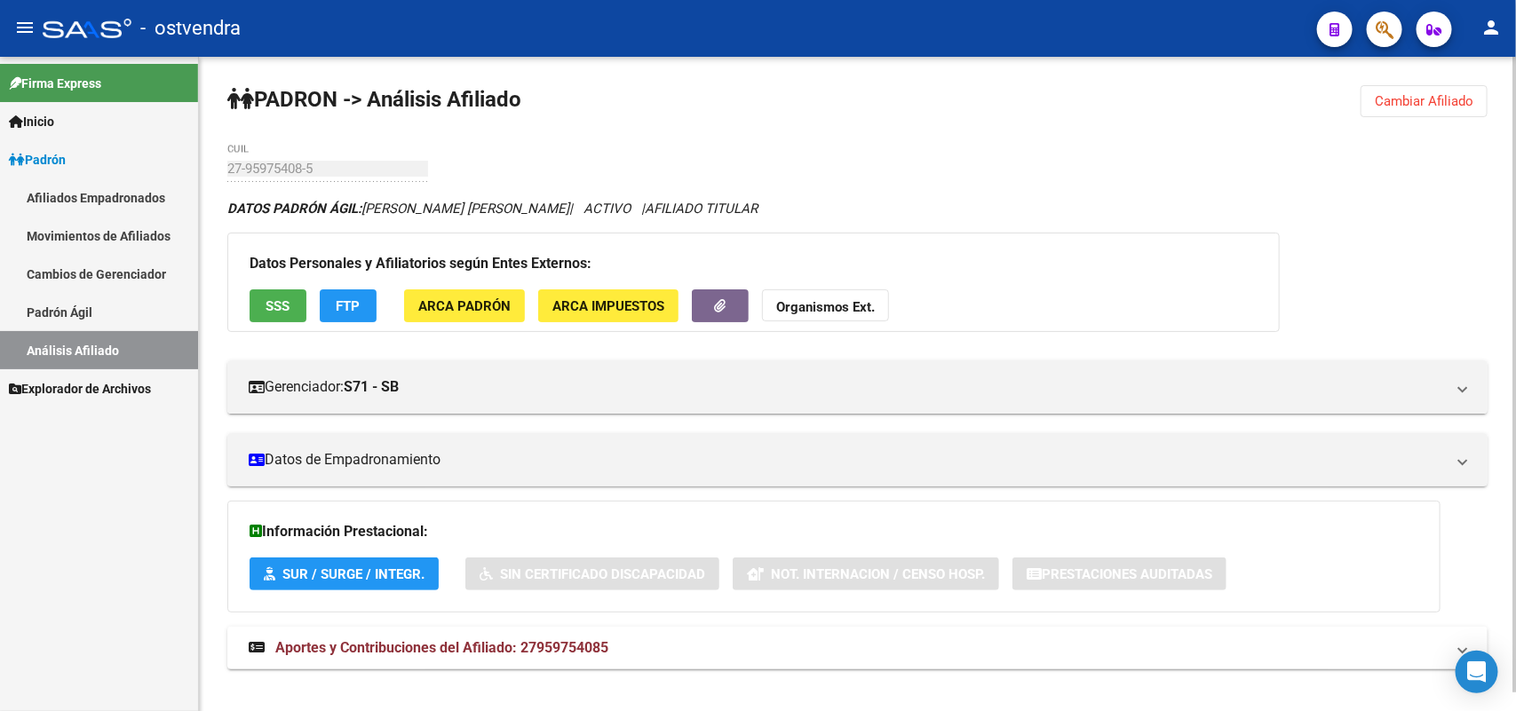
drag, startPoint x: 1413, startPoint y: 102, endPoint x: 982, endPoint y: 102, distance: 430.6
click at [1401, 102] on span "Cambiar Afiliado" at bounding box center [1423, 101] width 99 height 16
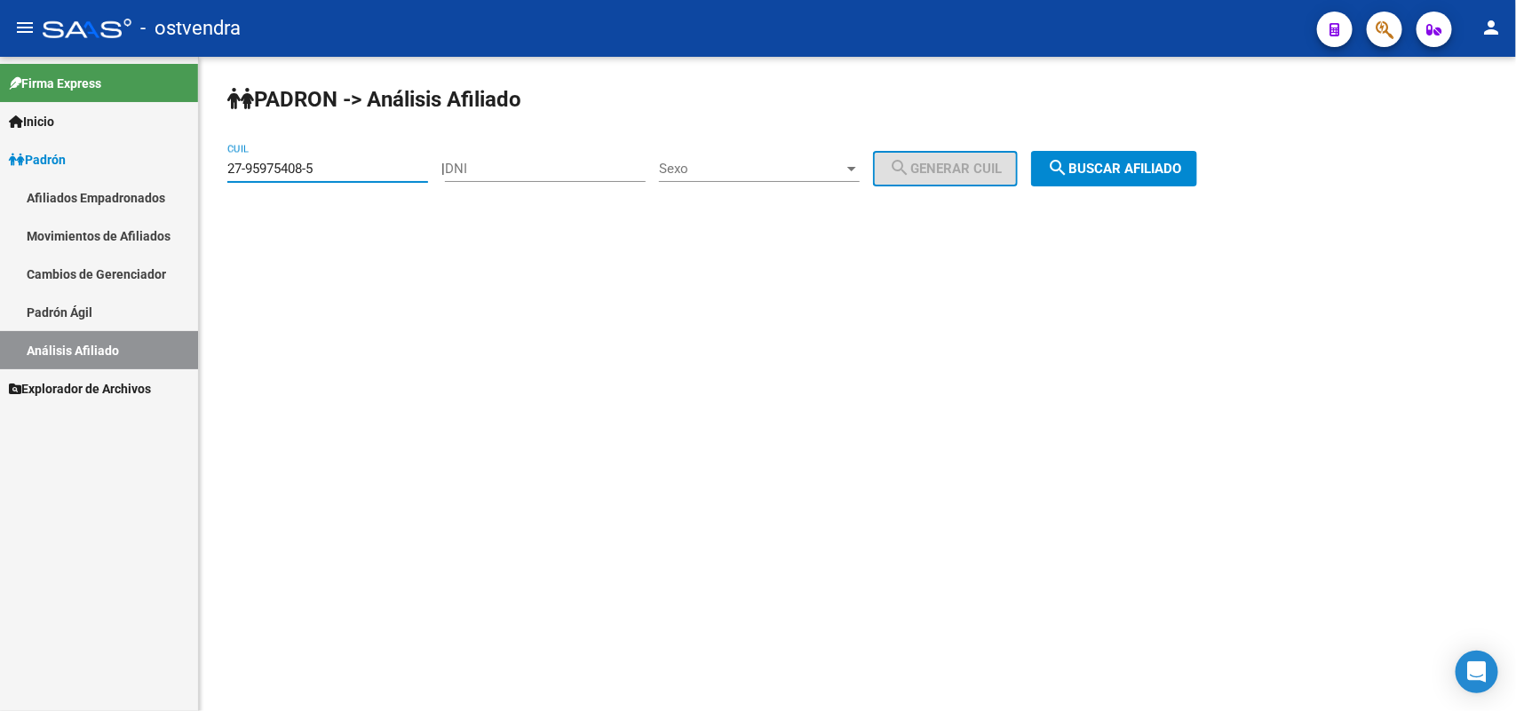
click at [347, 165] on input "27-95975408-5" at bounding box center [327, 169] width 201 height 16
drag, startPoint x: 347, startPoint y: 165, endPoint x: 19, endPoint y: 130, distance: 330.4
click at [7, 134] on mat-sidenav-container "Firma Express Inicio Instructivos Contacto OS Padrón Afiliados Empadronados Mov…" at bounding box center [758, 384] width 1516 height 654
paste input
click at [1166, 161] on span "search Buscar afiliado" at bounding box center [1114, 169] width 134 height 16
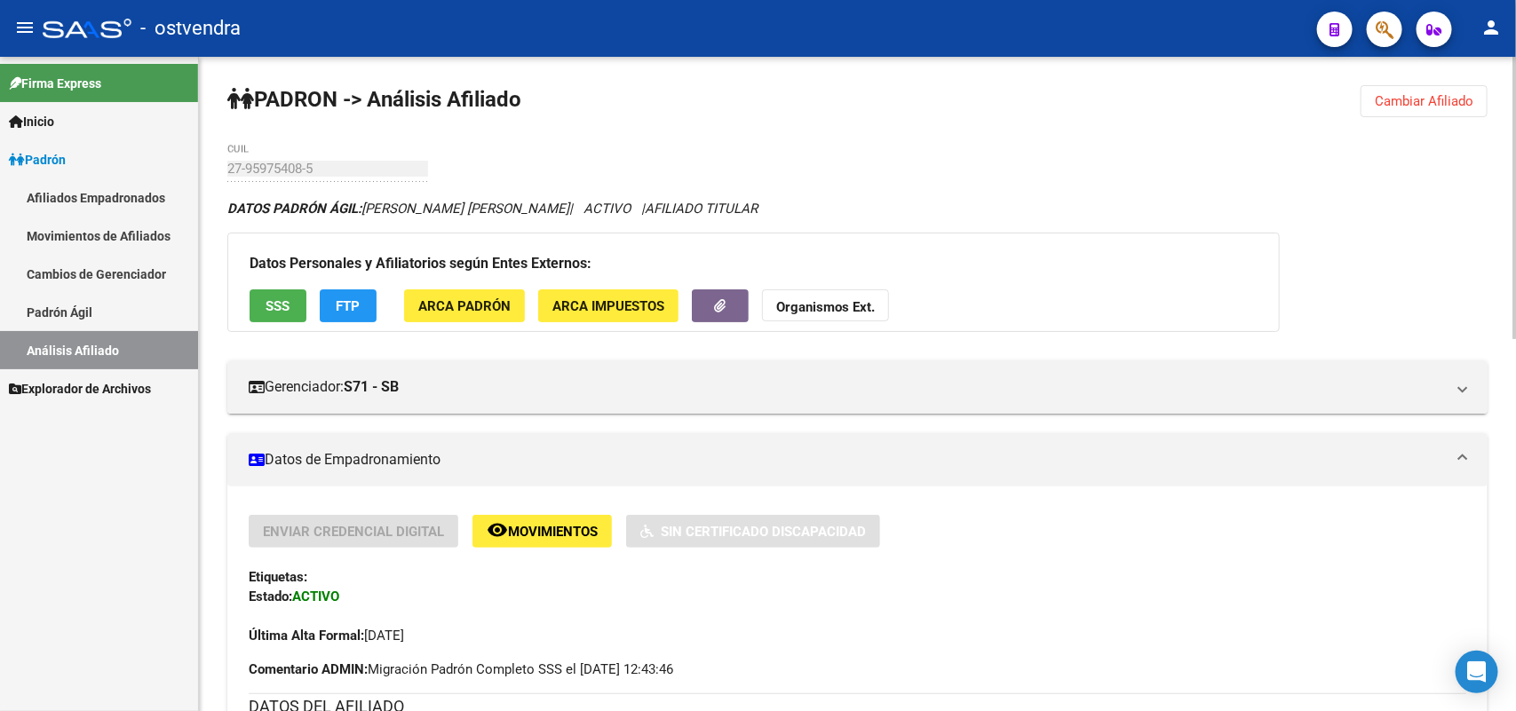
drag, startPoint x: 1471, startPoint y: 96, endPoint x: 1387, endPoint y: 96, distance: 84.3
click at [1440, 96] on span "Cambiar Afiliado" at bounding box center [1423, 101] width 99 height 16
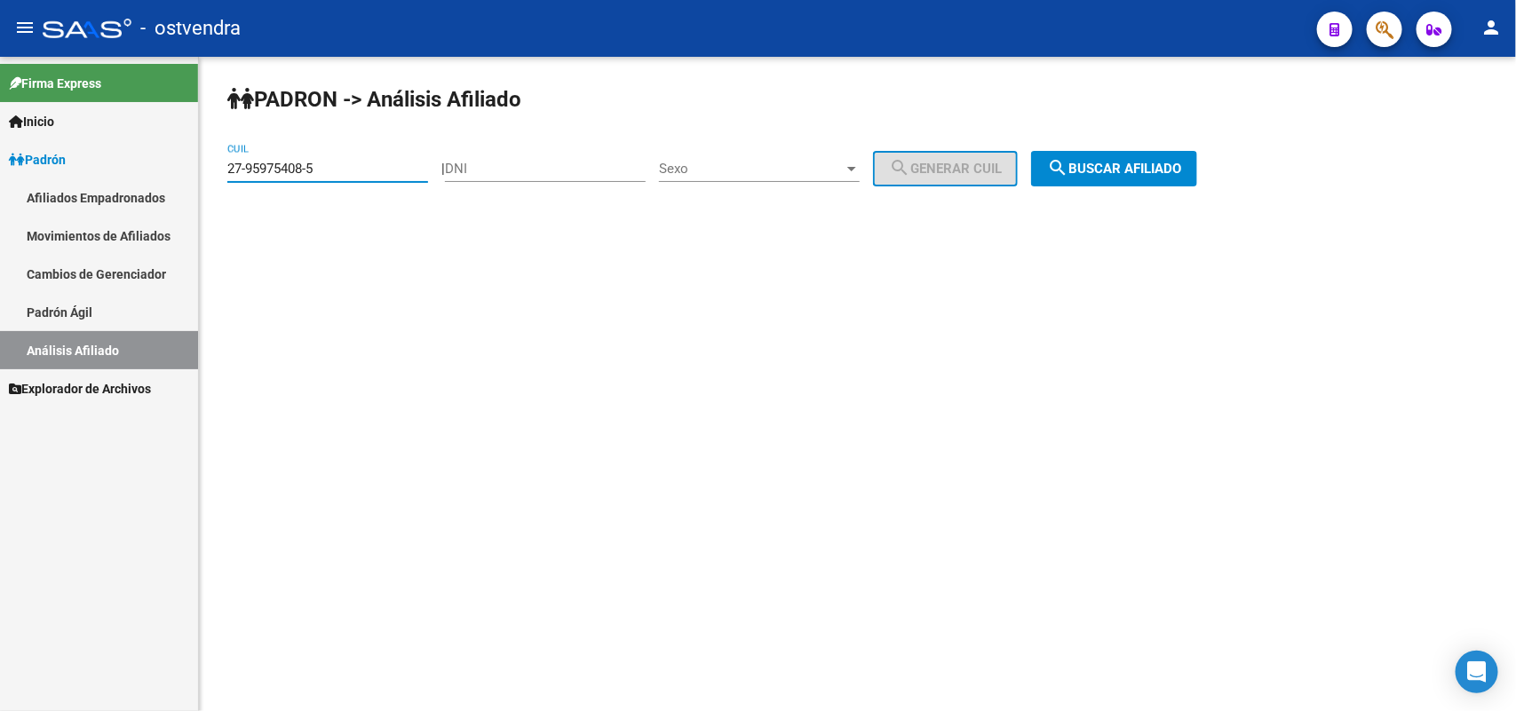
click at [180, 179] on mat-sidenav-container "Firma Express Inicio Instructivos Contacto OS Padrón Afiliados Empadronados Mov…" at bounding box center [758, 384] width 1516 height 654
paste input "0-33778672-4"
click at [1159, 170] on span "search Buscar afiliado" at bounding box center [1114, 169] width 134 height 16
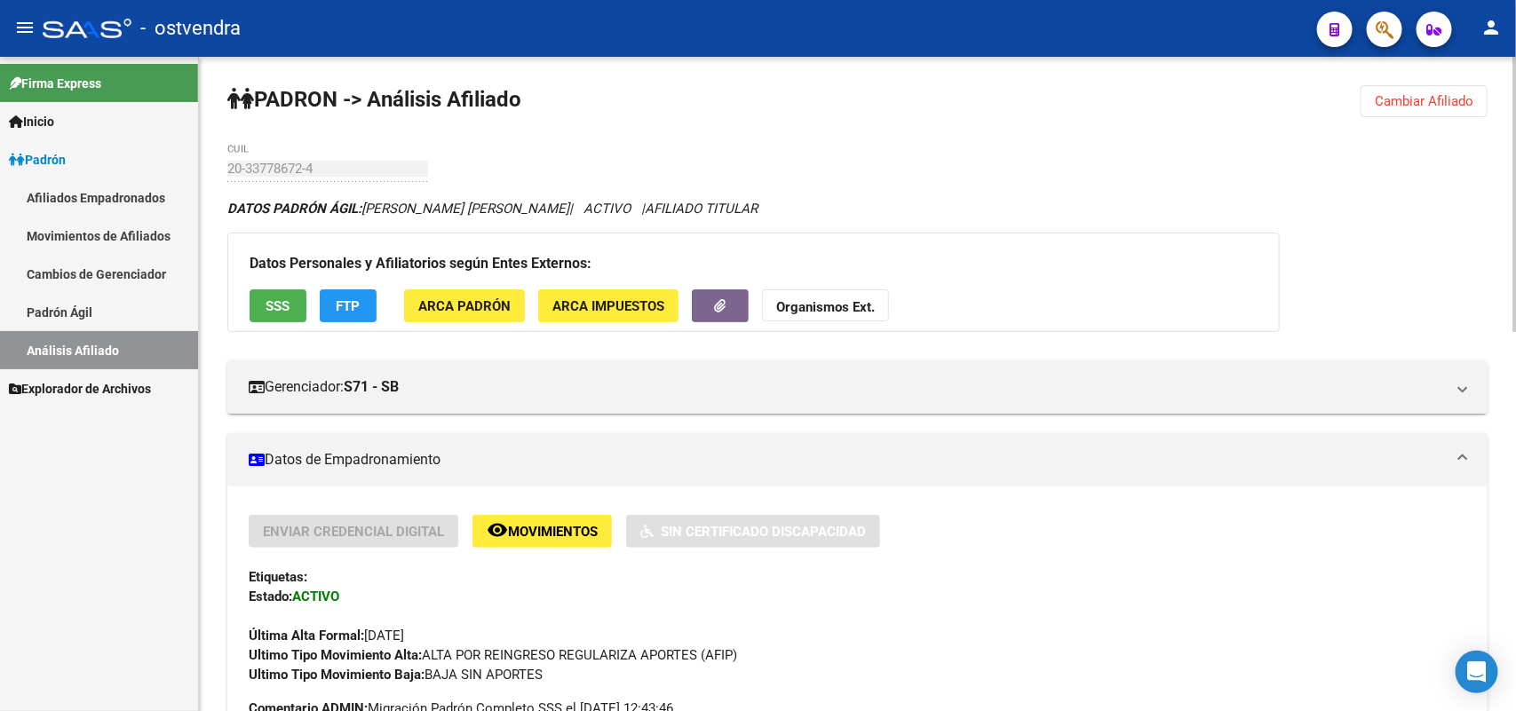
click at [1416, 105] on span "Cambiar Afiliado" at bounding box center [1423, 101] width 99 height 16
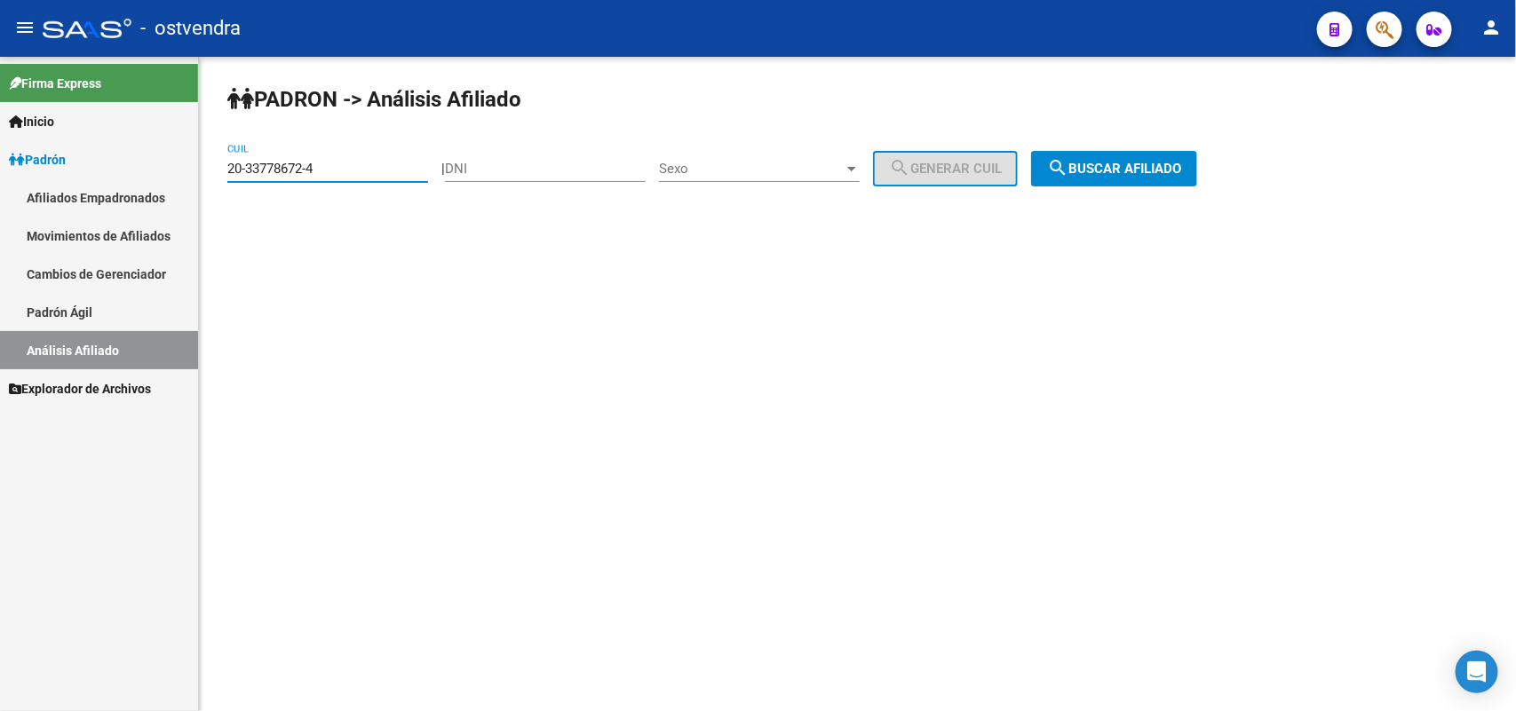
drag, startPoint x: 131, startPoint y: 170, endPoint x: 121, endPoint y: 174, distance: 10.4
click at [121, 174] on mat-sidenav-container "Firma Express Inicio Instructivos Contacto OS Padrón Afiliados Empadronados Mov…" at bounding box center [758, 384] width 1516 height 654
paste input "3-95536301-9"
click at [1139, 161] on span "search Buscar afiliado" at bounding box center [1114, 169] width 134 height 16
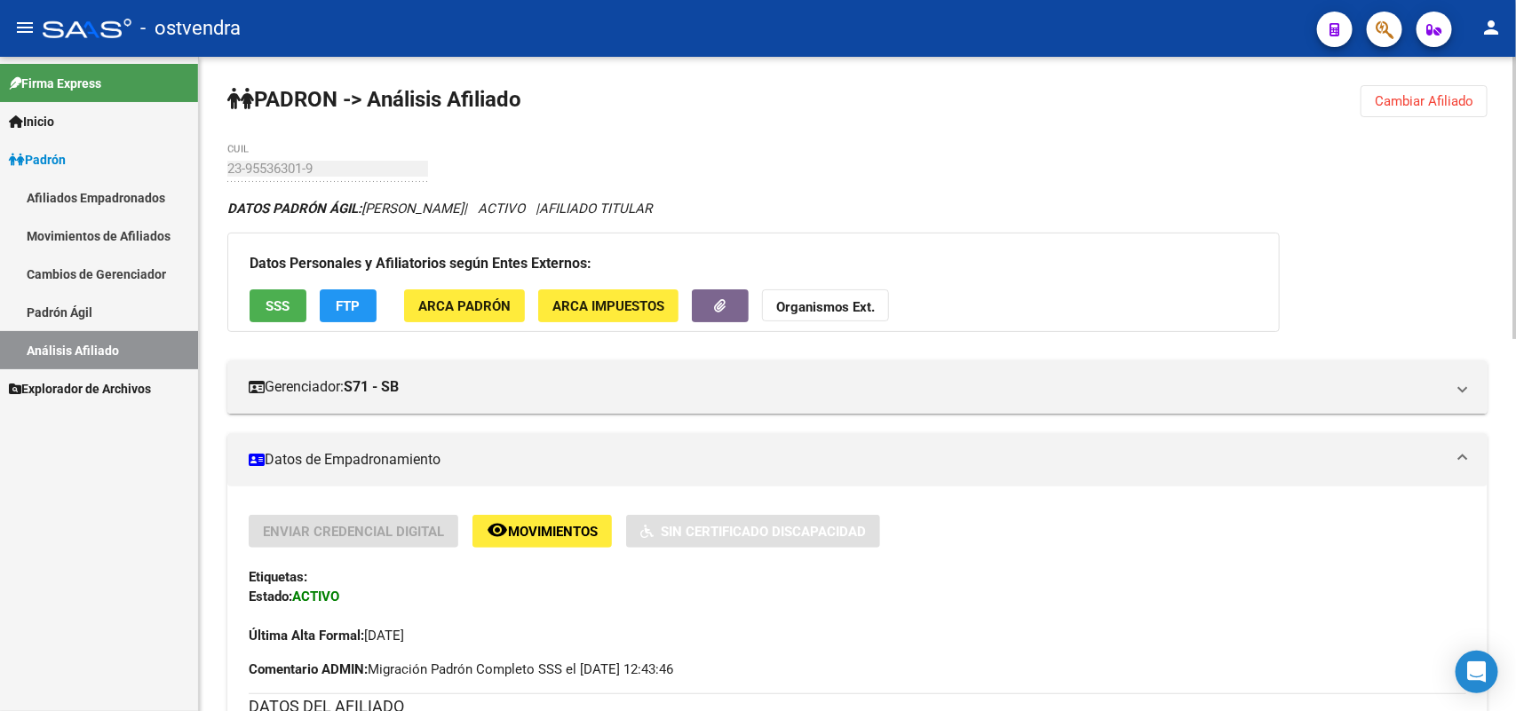
click at [1398, 93] on span "Cambiar Afiliado" at bounding box center [1423, 101] width 99 height 16
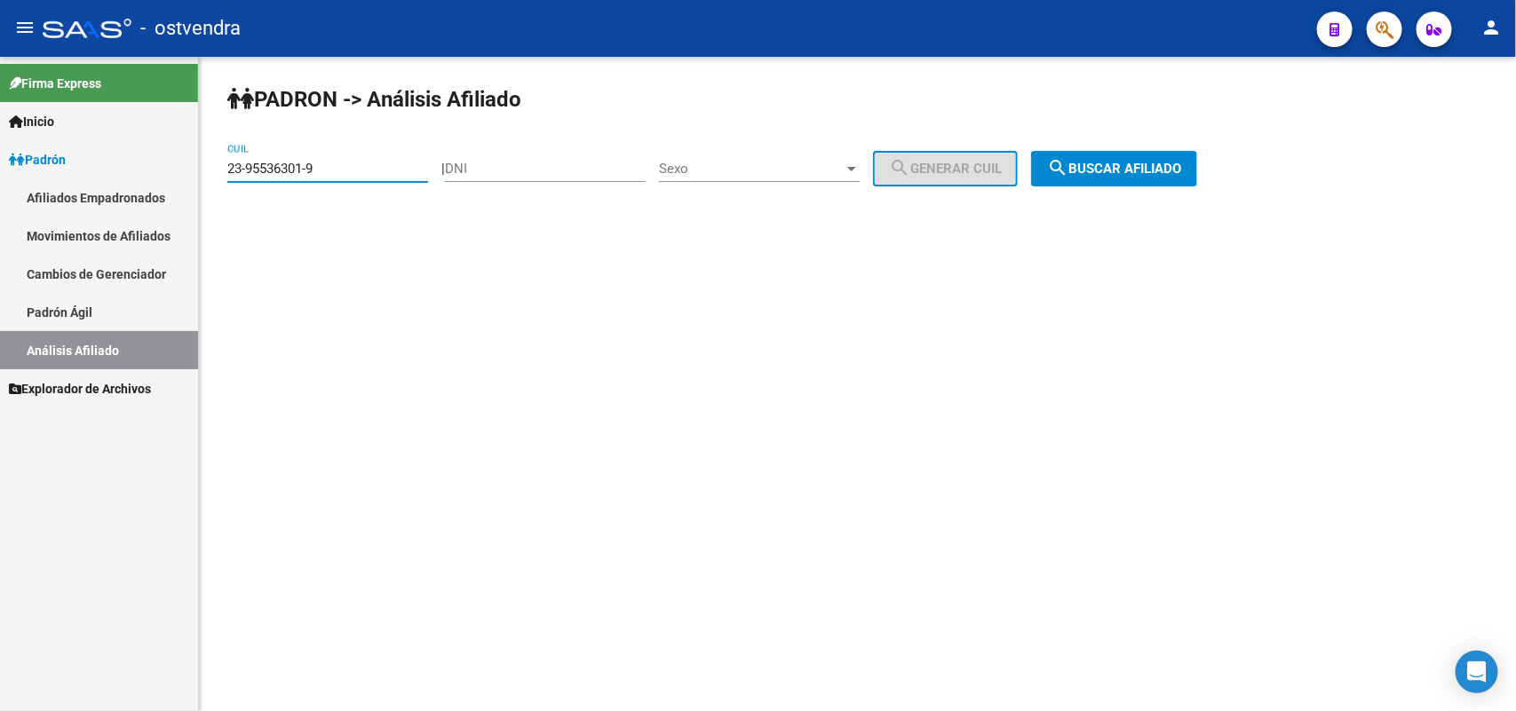
drag, startPoint x: 340, startPoint y: 161, endPoint x: 125, endPoint y: 160, distance: 214.9
click at [125, 160] on mat-sidenav-container "Firma Express Inicio Instructivos Contacto OS Padrón Afiliados Empadronados Mov…" at bounding box center [758, 384] width 1516 height 654
paste input "7-25097950-4"
type input "27-25097950-4"
click at [1152, 158] on button "search Buscar afiliado" at bounding box center [1114, 169] width 166 height 36
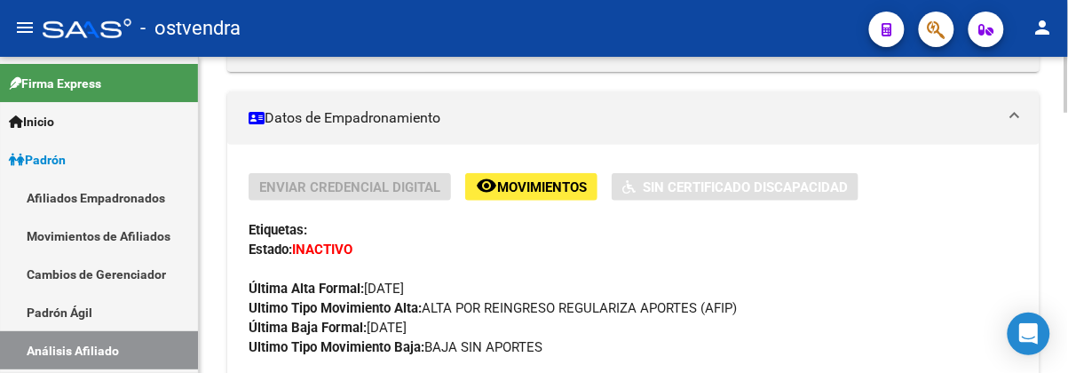
scroll to position [325, 0]
